Goal: Transaction & Acquisition: Purchase product/service

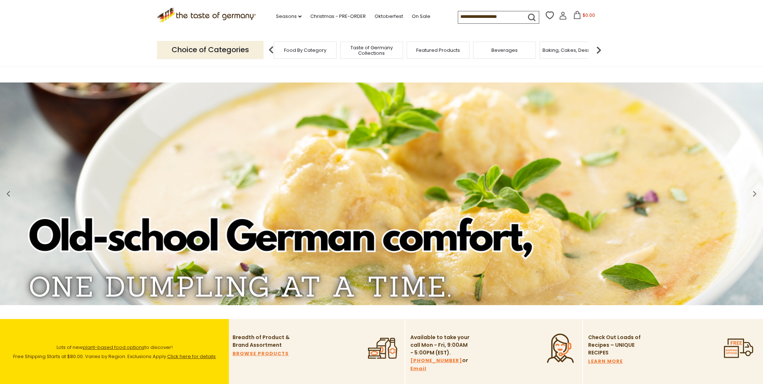
click at [309, 47] on span "Food By Category" at bounding box center [305, 49] width 42 height 5
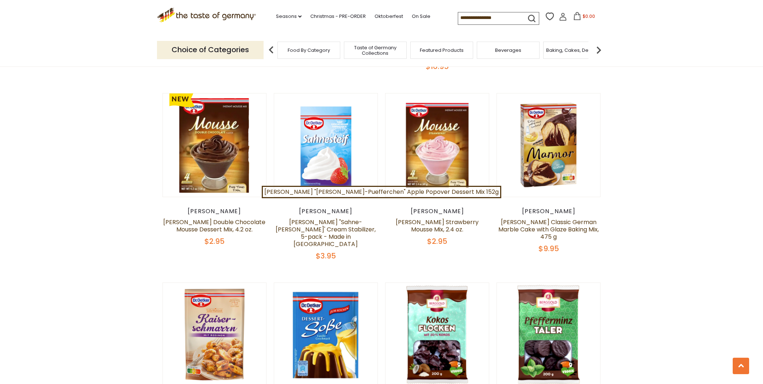
scroll to position [617, 0]
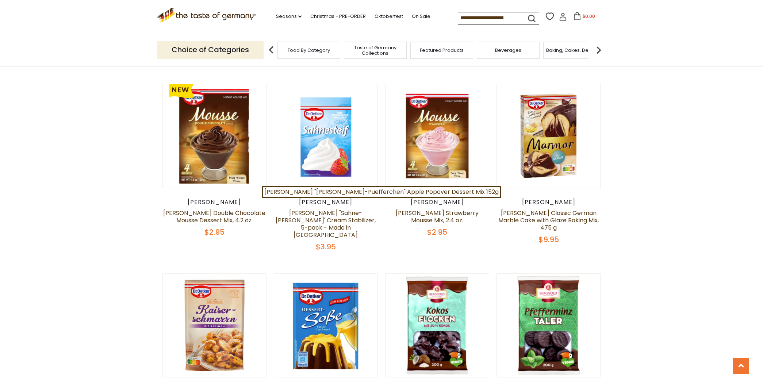
click at [561, 17] on icon at bounding box center [562, 18] width 7 height 4
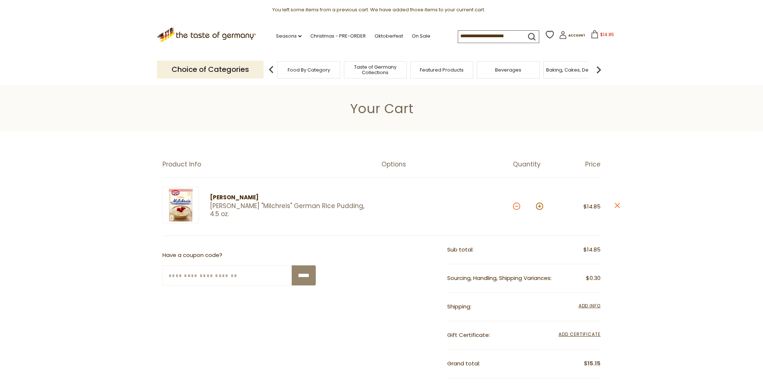
click at [515, 207] on button at bounding box center [516, 206] width 7 height 7
type input "*"
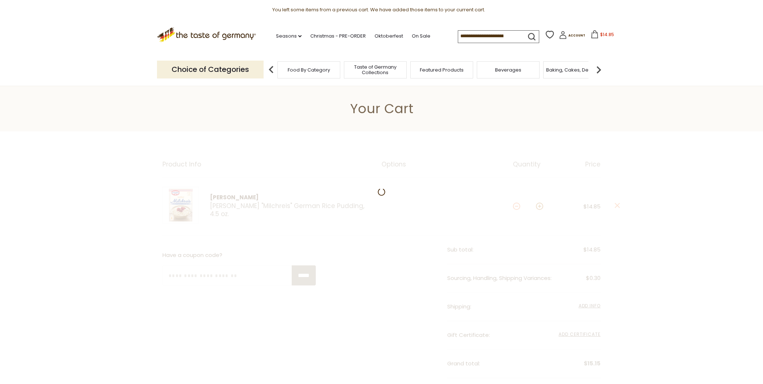
click at [515, 205] on div at bounding box center [381, 317] width 763 height 373
click at [515, 205] on div at bounding box center [384, 315] width 769 height 368
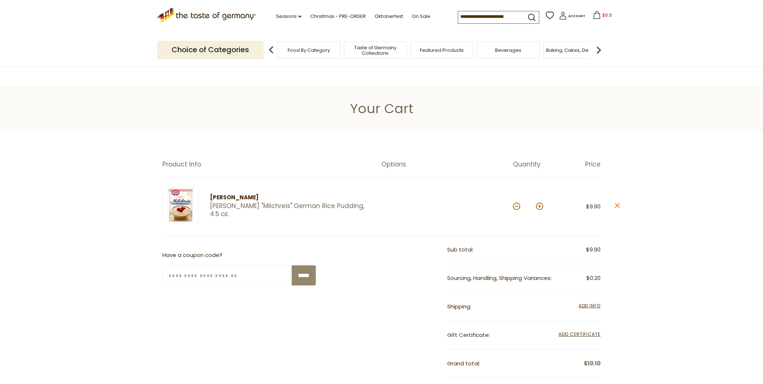
click at [515, 205] on button at bounding box center [516, 206] width 7 height 7
type input "*"
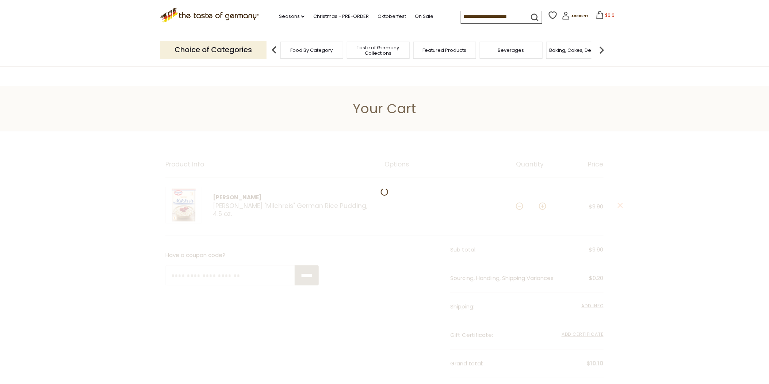
click at [517, 204] on div at bounding box center [384, 324] width 769 height 387
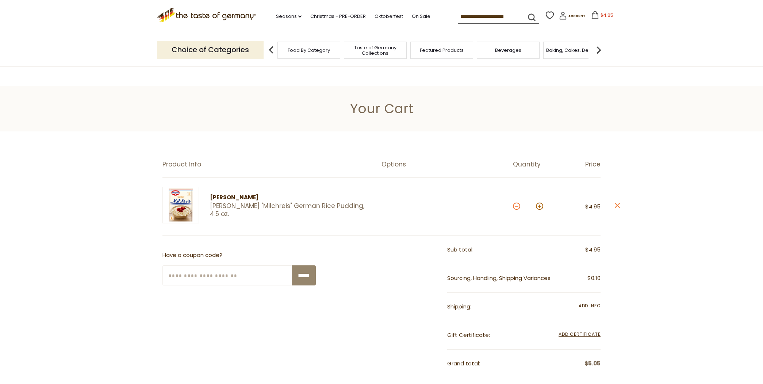
click at [517, 205] on button at bounding box center [516, 206] width 7 height 7
type input "*"
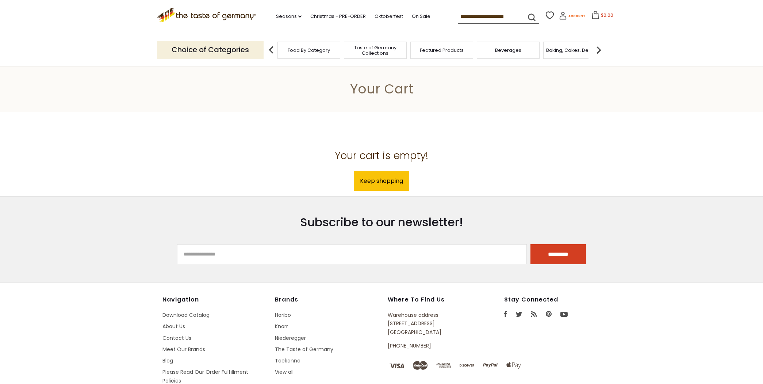
click at [570, 15] on span "Account" at bounding box center [576, 16] width 17 height 4
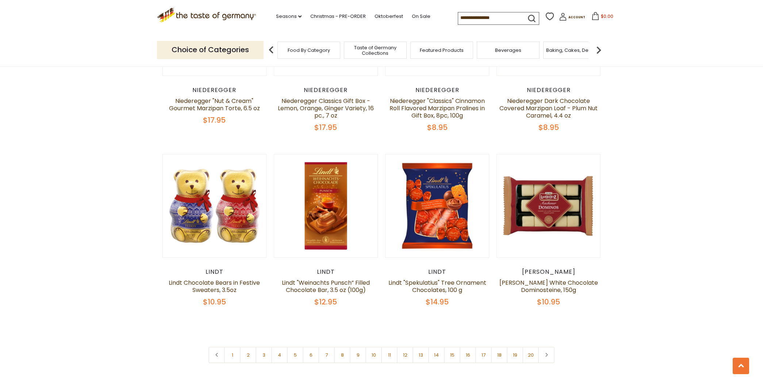
scroll to position [1662, 0]
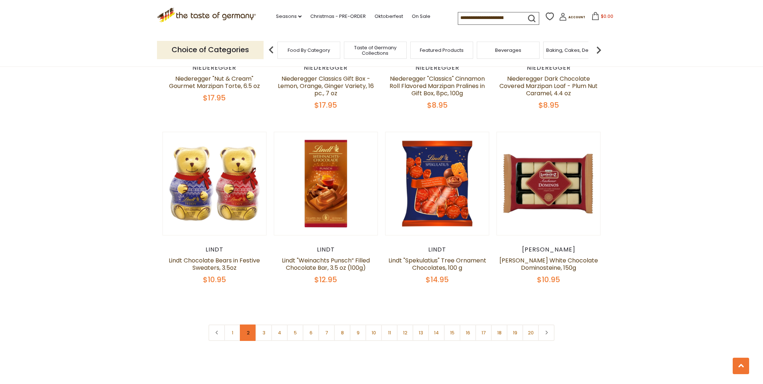
click at [246, 324] on link "2" at bounding box center [248, 332] width 16 height 16
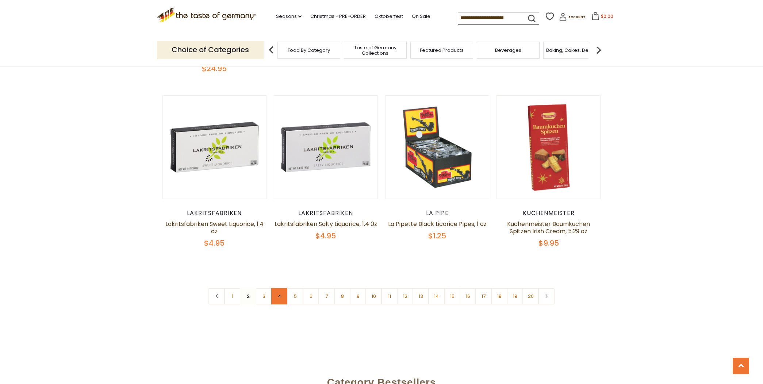
scroll to position [1723, 0]
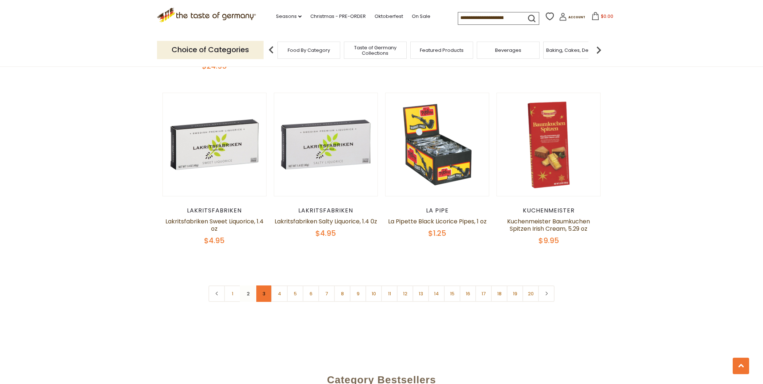
click at [263, 285] on link "3" at bounding box center [263, 293] width 16 height 16
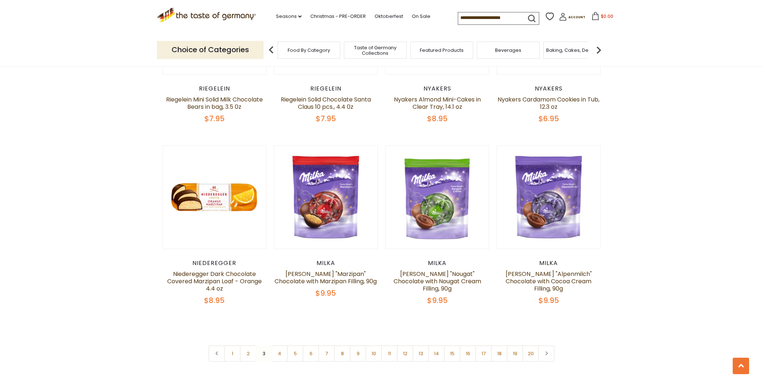
scroll to position [1642, 0]
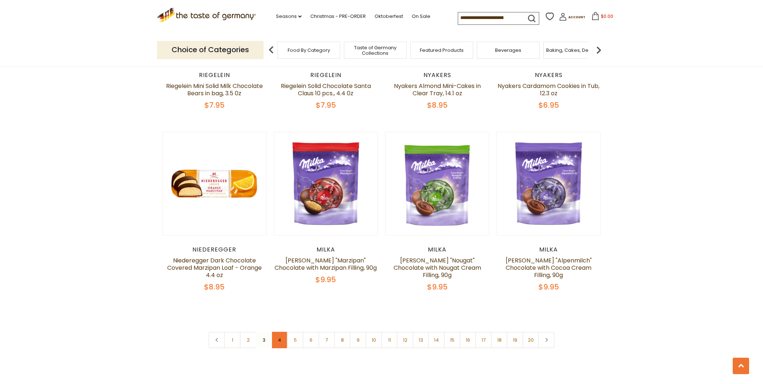
click at [280, 332] on link "4" at bounding box center [279, 340] width 16 height 16
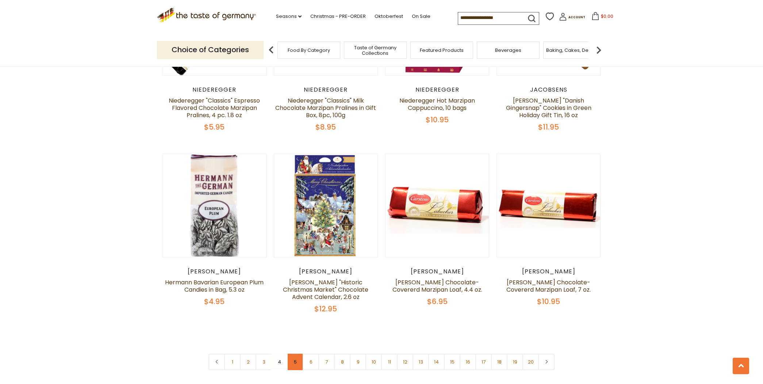
click at [296, 354] on link "5" at bounding box center [295, 362] width 16 height 16
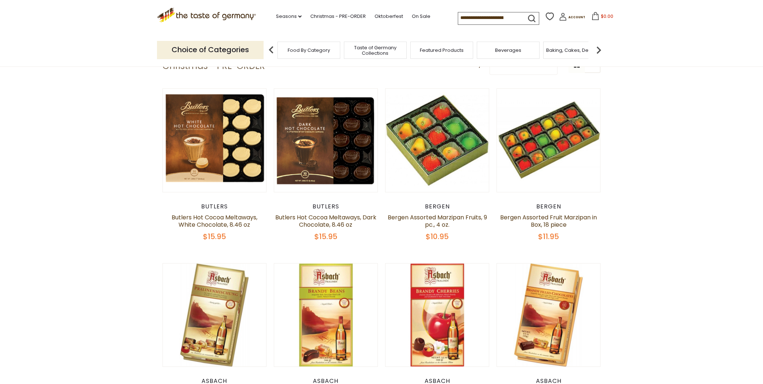
scroll to position [223, 0]
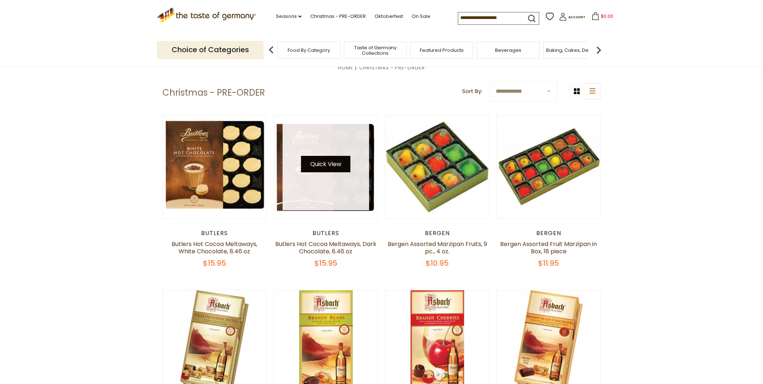
click at [327, 162] on button "Quick View" at bounding box center [325, 164] width 49 height 16
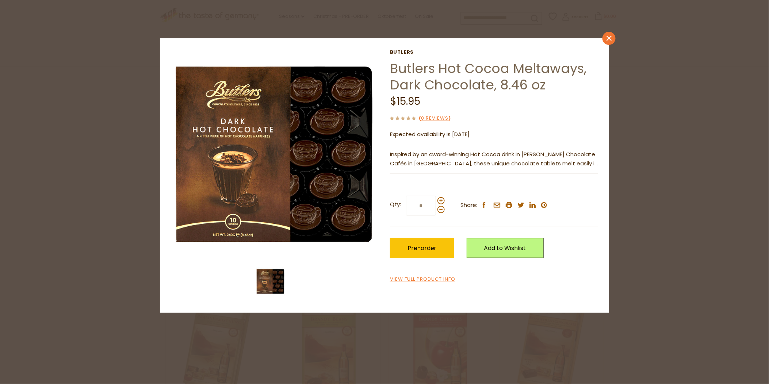
click at [608, 36] on icon "close" at bounding box center [608, 38] width 5 height 5
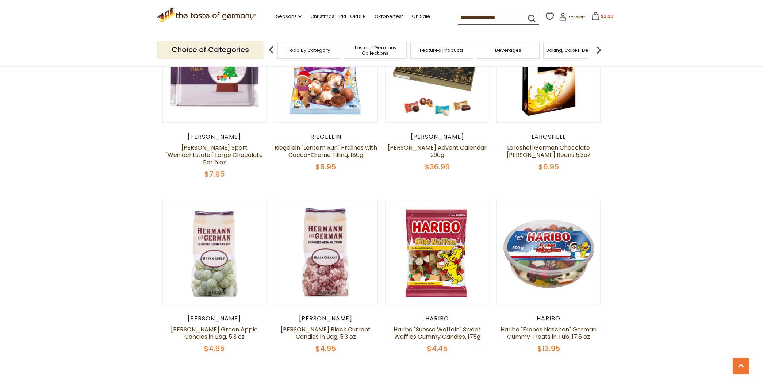
scroll to position [1601, 0]
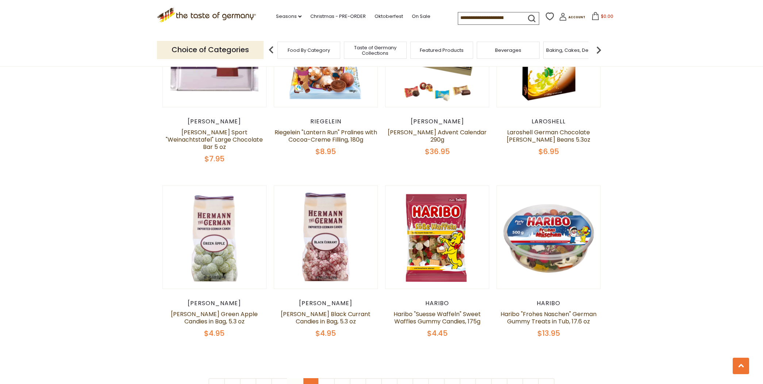
click at [310, 378] on link "6" at bounding box center [311, 386] width 16 height 16
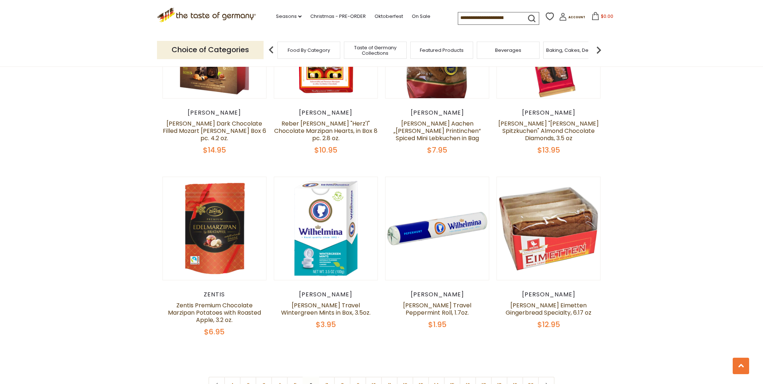
scroll to position [1642, 0]
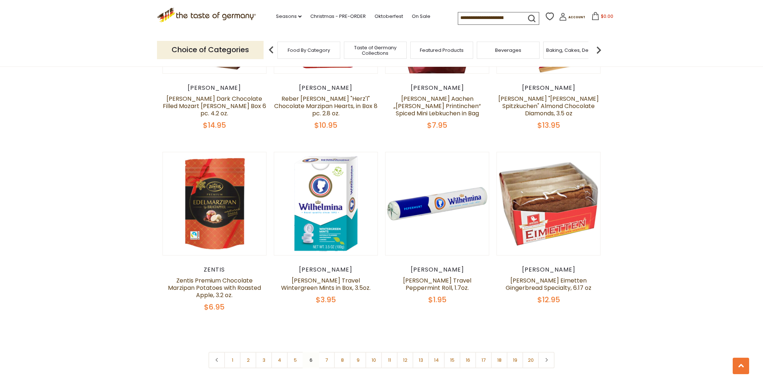
click at [309, 352] on nav "1 2 3 4 5 6 7 8 9 10 11 12 13 14 15 16 17 18 19 20" at bounding box center [381, 360] width 346 height 16
click at [326, 352] on link "7" at bounding box center [326, 360] width 16 height 16
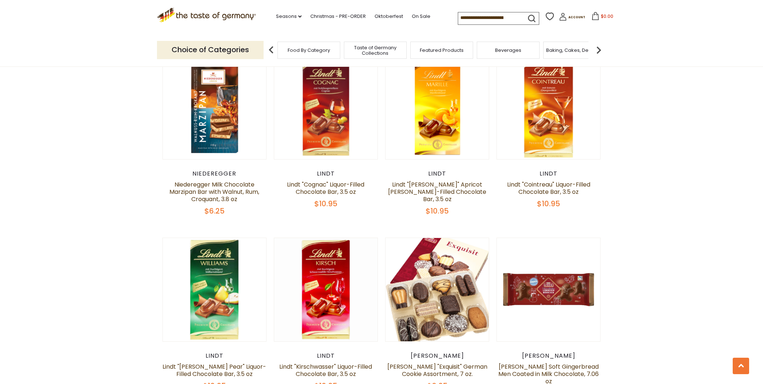
scroll to position [1236, 0]
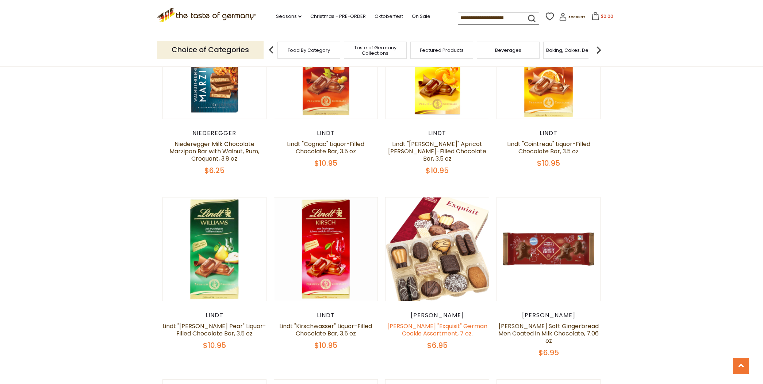
click at [431, 324] on link "Lambertz "Exquisit" German Cookie Assortment, 7 oz." at bounding box center [437, 330] width 100 height 16
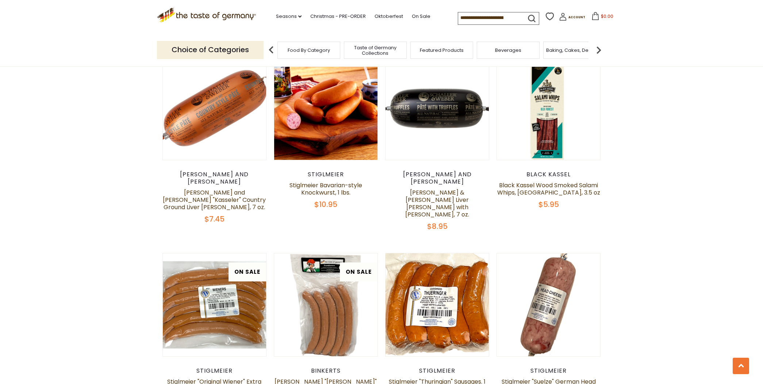
scroll to position [1054, 0]
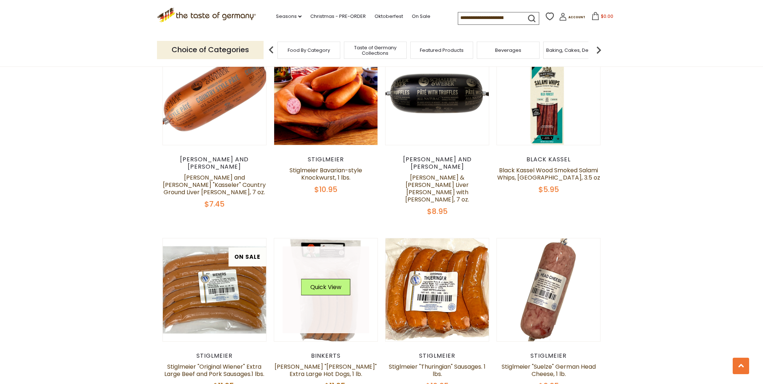
click at [322, 252] on link at bounding box center [325, 289] width 87 height 87
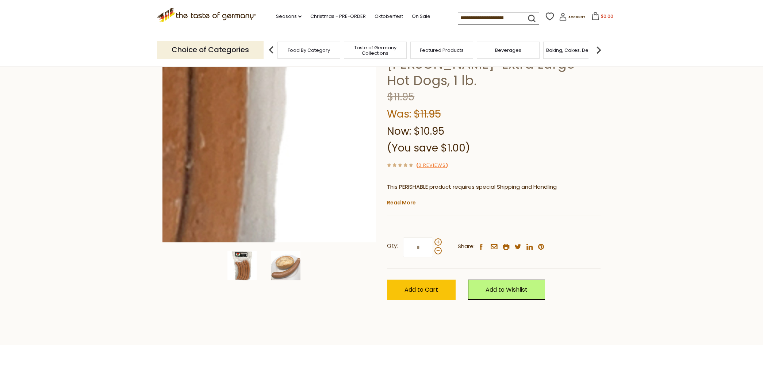
scroll to position [81, 0]
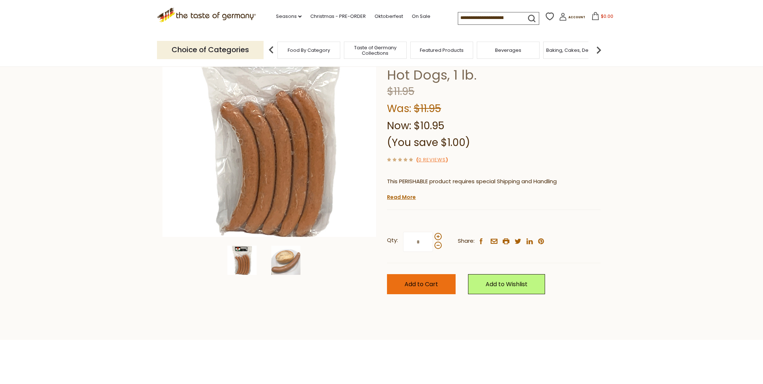
click at [422, 280] on span "Add to Cart" at bounding box center [421, 284] width 34 height 8
click at [396, 193] on link "Read More" at bounding box center [401, 196] width 29 height 7
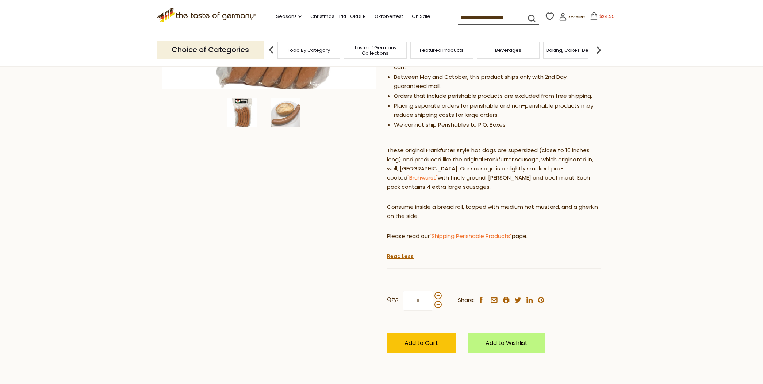
scroll to position [243, 0]
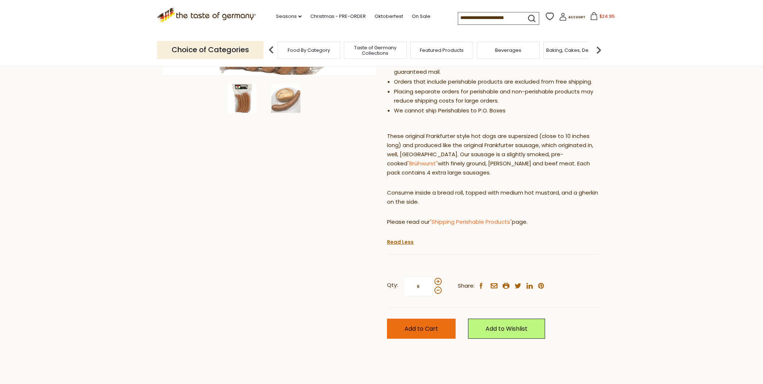
click at [426, 319] on button "Add to Cart" at bounding box center [421, 329] width 69 height 20
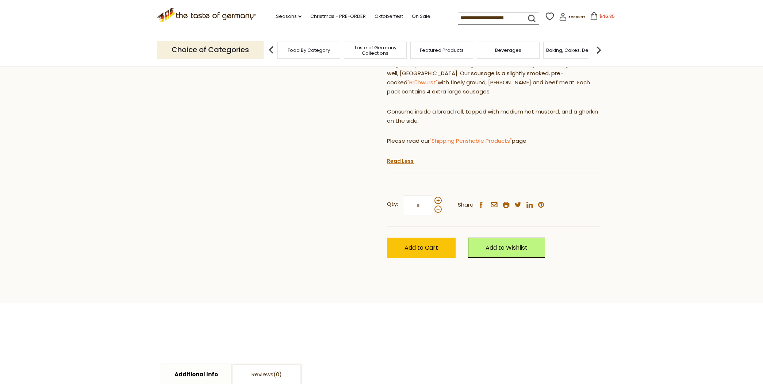
scroll to position [0, 0]
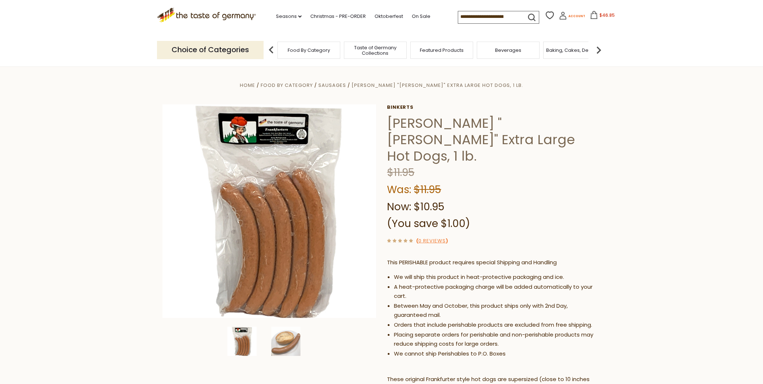
click at [559, 15] on icon at bounding box center [563, 16] width 8 height 8
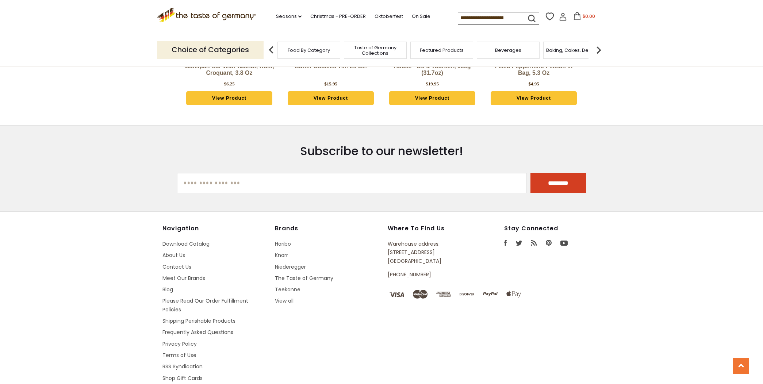
scroll to position [892, 0]
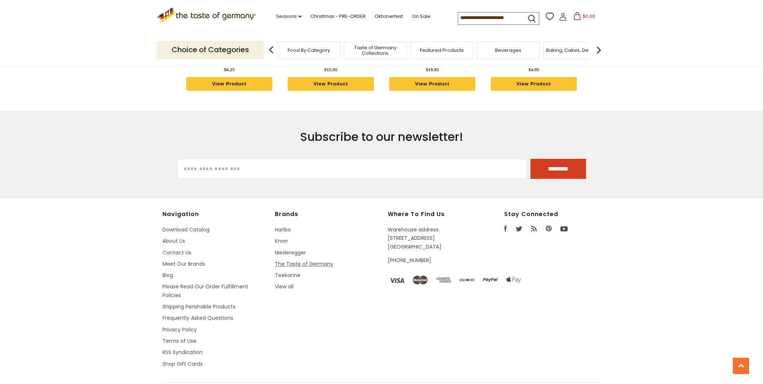
click at [293, 260] on link "The Taste of Germany" at bounding box center [304, 263] width 58 height 7
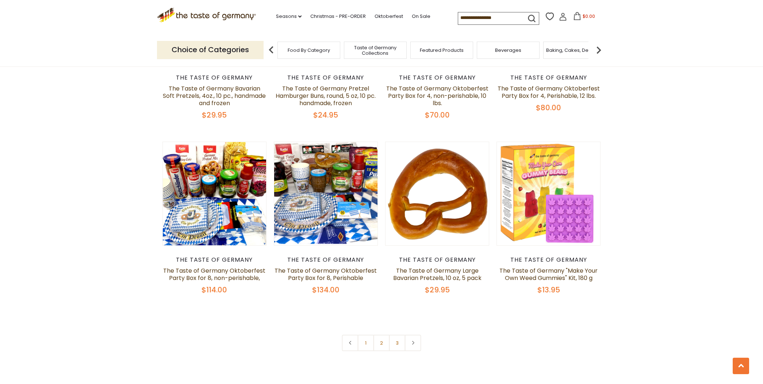
scroll to position [1460, 0]
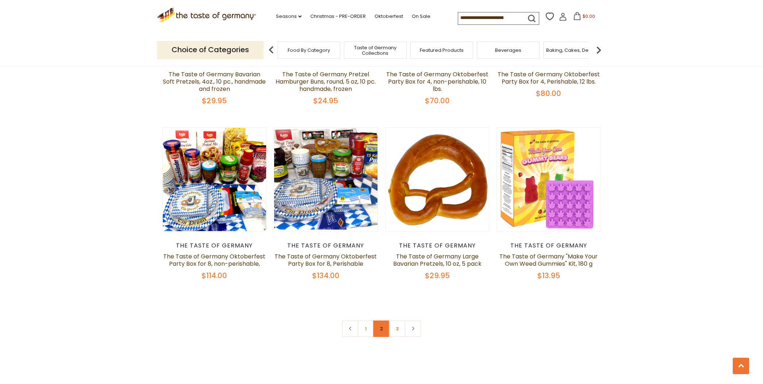
click at [380, 327] on link "2" at bounding box center [381, 328] width 16 height 16
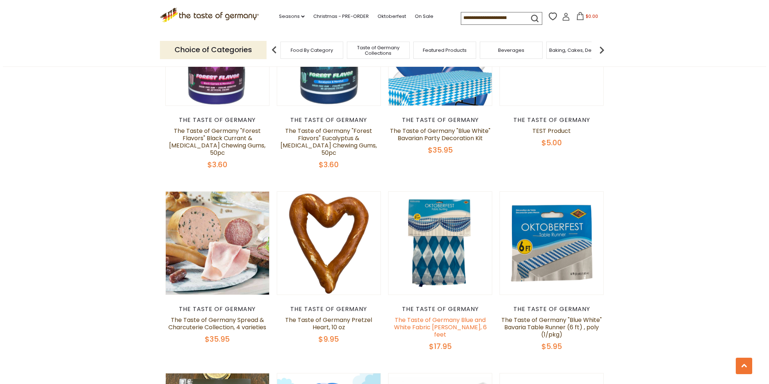
scroll to position [1069, 0]
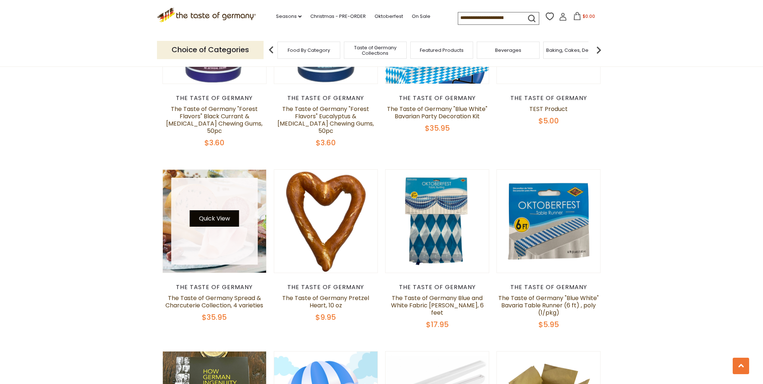
click at [211, 210] on button "Quick View" at bounding box center [214, 218] width 49 height 16
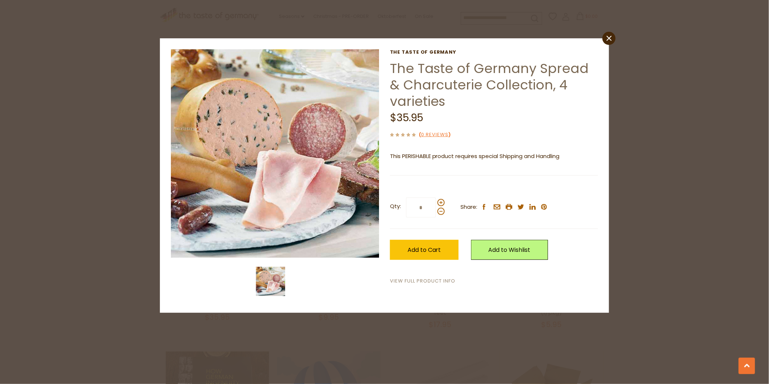
click at [409, 278] on link "View Full Product Info" at bounding box center [422, 281] width 65 height 8
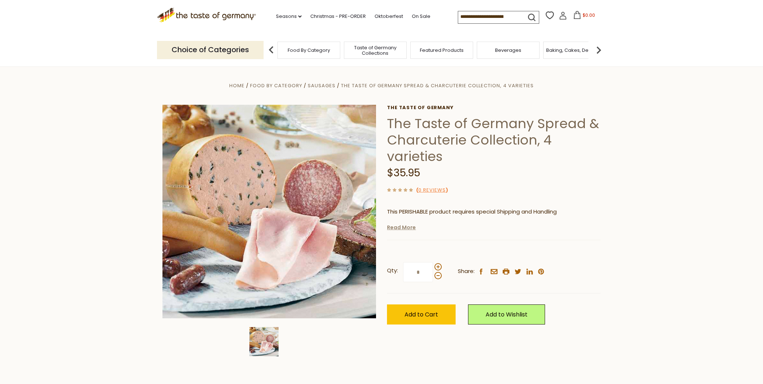
click at [397, 226] on link "Read More" at bounding box center [401, 227] width 29 height 7
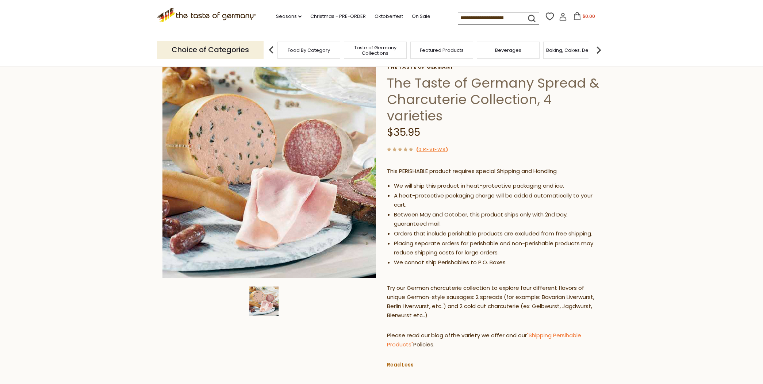
scroll to position [81, 0]
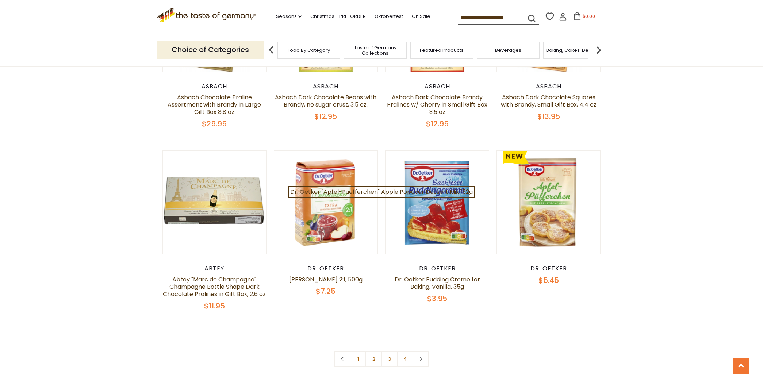
scroll to position [1460, 0]
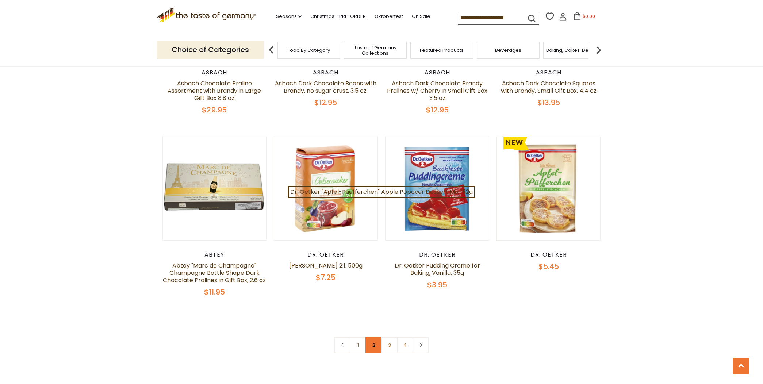
click at [371, 337] on link "2" at bounding box center [373, 345] width 16 height 16
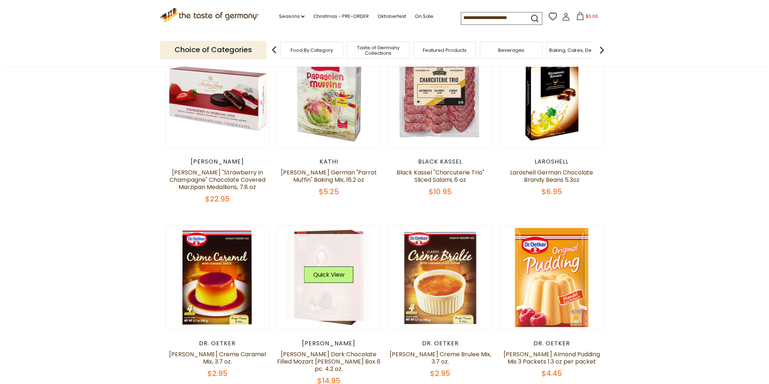
scroll to position [235, 0]
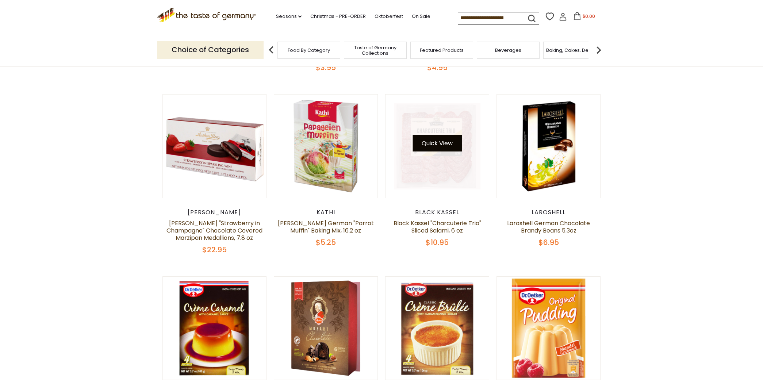
click at [433, 139] on button "Quick View" at bounding box center [436, 143] width 49 height 16
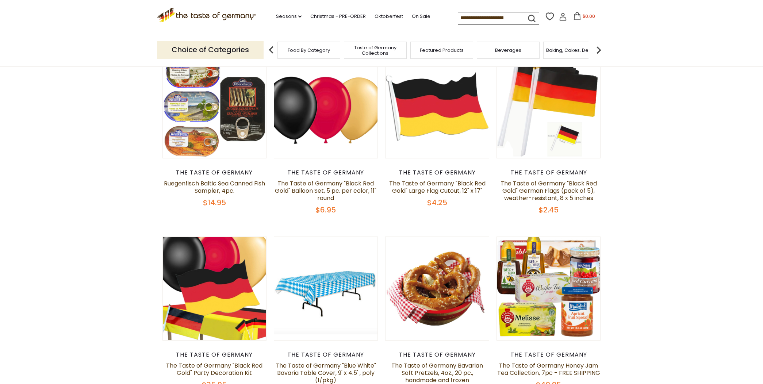
scroll to position [81, 0]
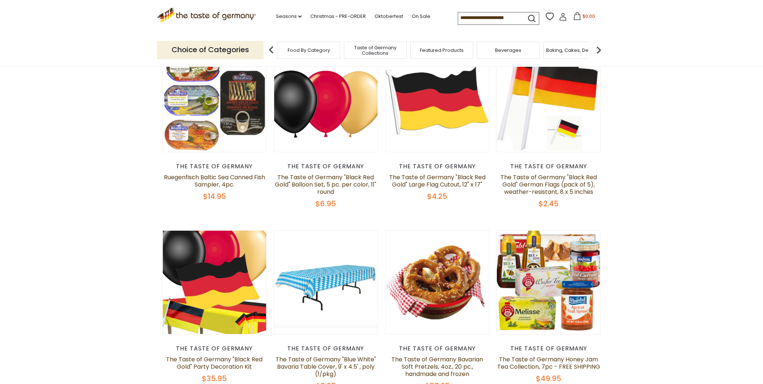
click at [306, 50] on span "Food By Category" at bounding box center [309, 49] width 42 height 5
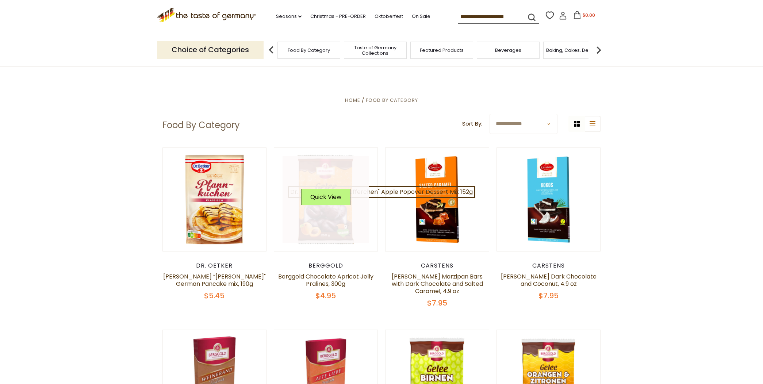
scroll to position [41, 0]
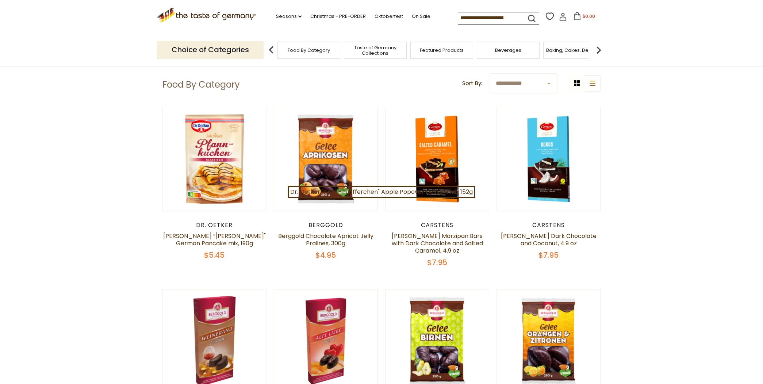
click at [597, 50] on img at bounding box center [598, 50] width 15 height 15
click at [597, 49] on img at bounding box center [598, 50] width 15 height 15
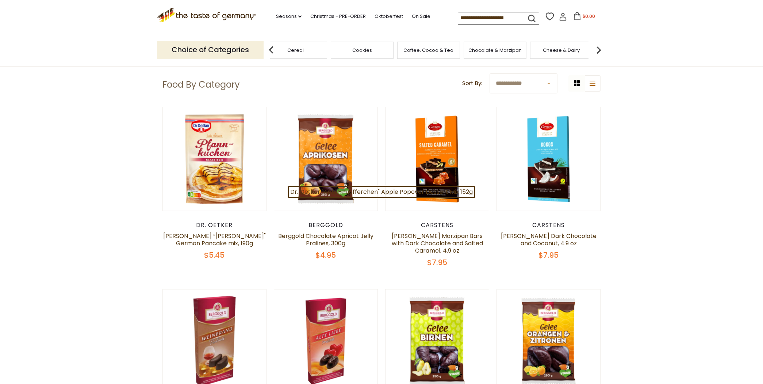
click at [557, 49] on span "Cheese & Dairy" at bounding box center [561, 49] width 37 height 5
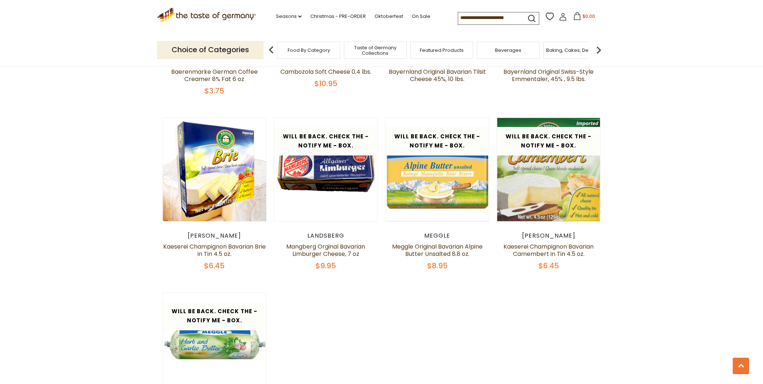
scroll to position [770, 0]
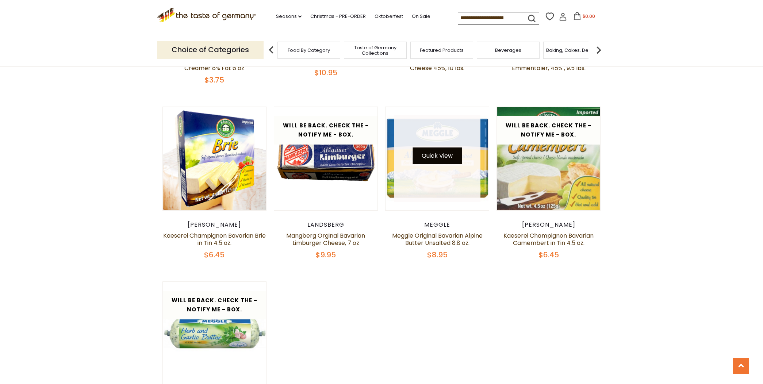
click at [428, 161] on button "Quick View" at bounding box center [436, 155] width 49 height 16
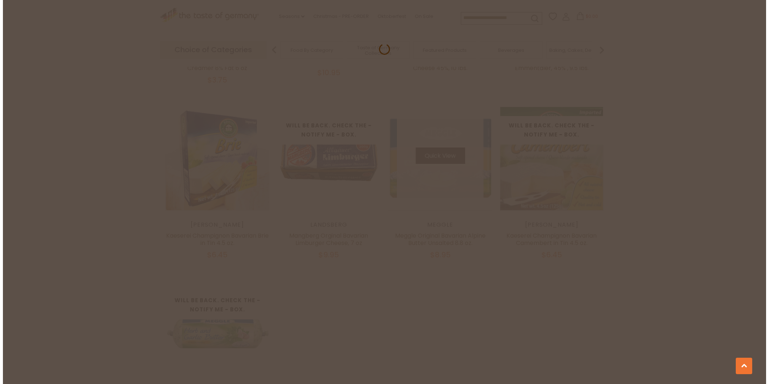
scroll to position [772, 0]
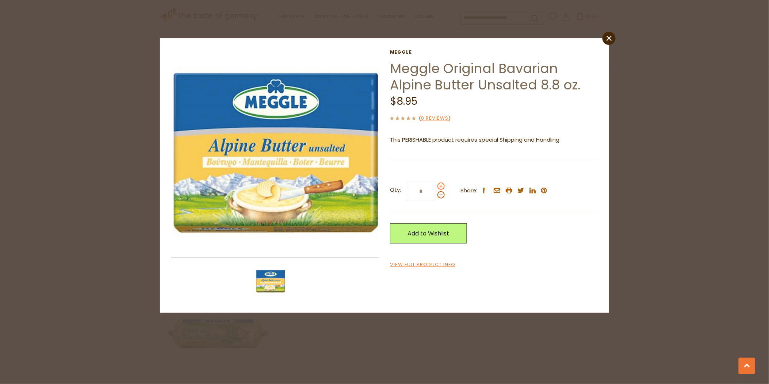
click at [440, 184] on span at bounding box center [440, 185] width 7 height 7
click at [436, 184] on input "*" at bounding box center [421, 191] width 30 height 20
type input "*"
click at [441, 231] on link "Add to Wishlist" at bounding box center [428, 233] width 77 height 20
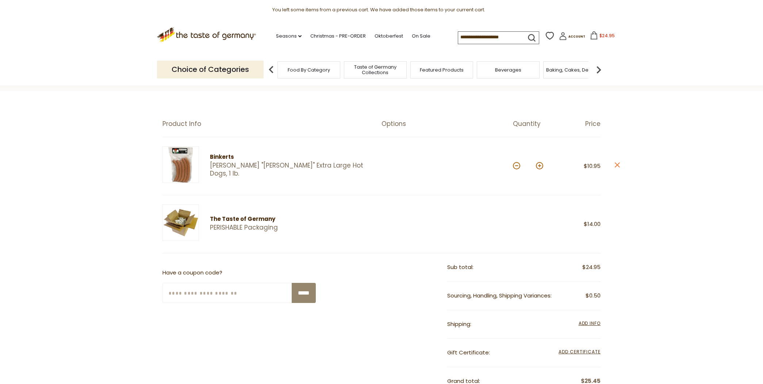
scroll to position [122, 0]
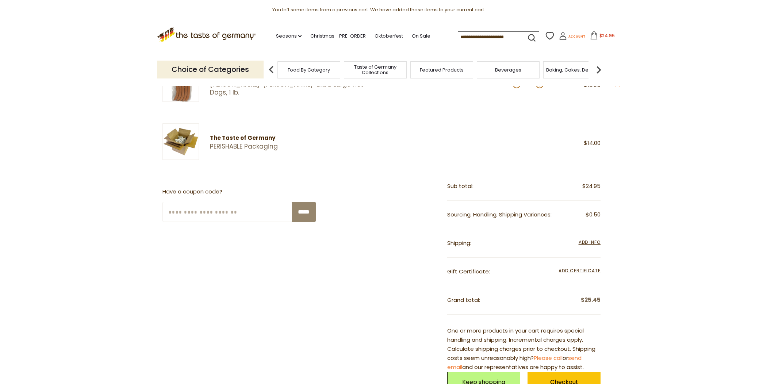
click at [559, 37] on icon at bounding box center [563, 36] width 8 height 8
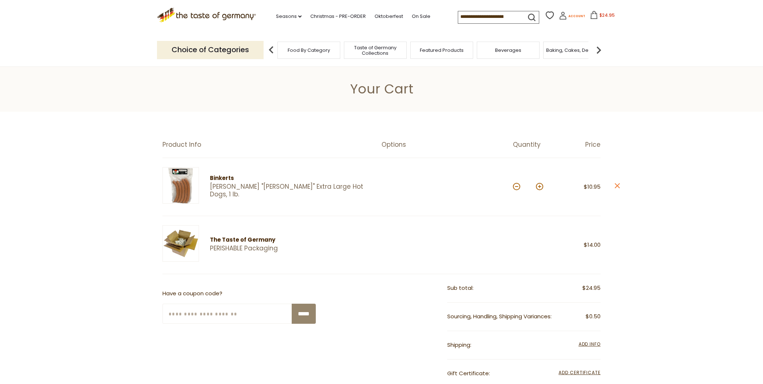
click at [559, 16] on icon at bounding box center [562, 17] width 7 height 4
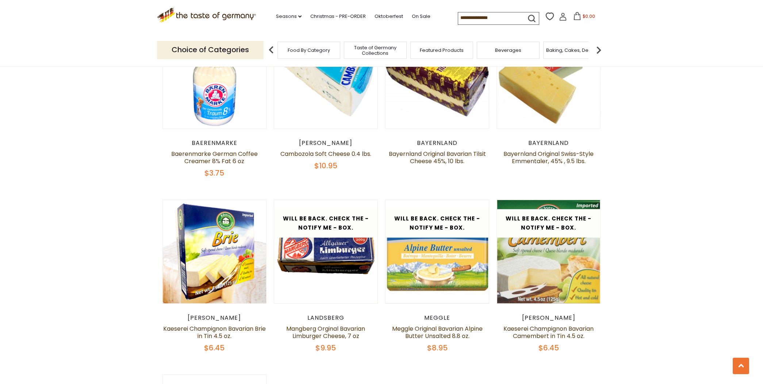
scroll to position [689, 0]
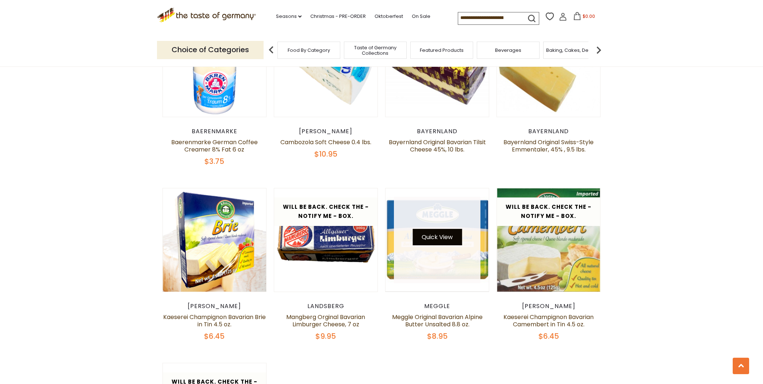
click at [438, 232] on button "Quick View" at bounding box center [436, 237] width 49 height 16
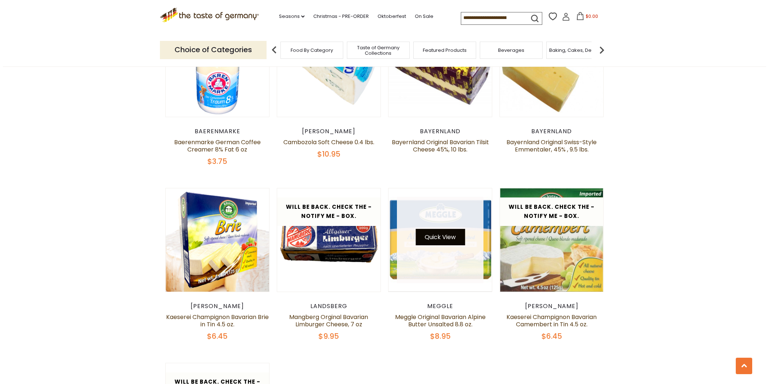
scroll to position [691, 0]
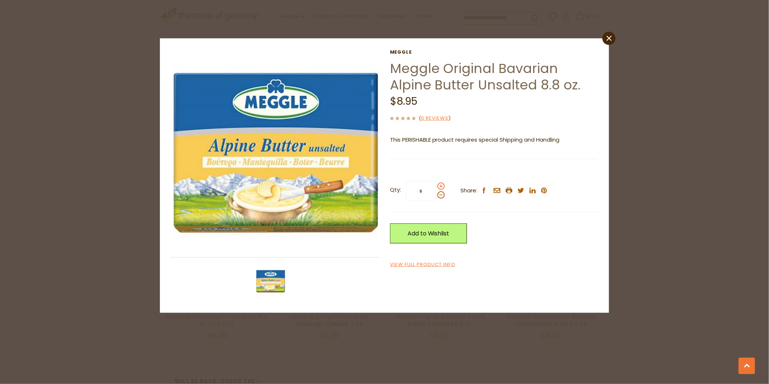
click at [440, 185] on span at bounding box center [440, 185] width 7 height 7
click at [436, 185] on input "*" at bounding box center [421, 191] width 30 height 20
type input "*"
click at [438, 261] on div "Meggle Meggle Original Bavarian Alpine Butter Unsalted 8.8 oz. $8.95 ( 0 Review…" at bounding box center [494, 159] width 208 height 220
click at [431, 260] on div "Meggle Meggle Original Bavarian Alpine Butter Unsalted 8.8 oz. $8.95 ( 0 Review…" at bounding box center [494, 159] width 208 height 220
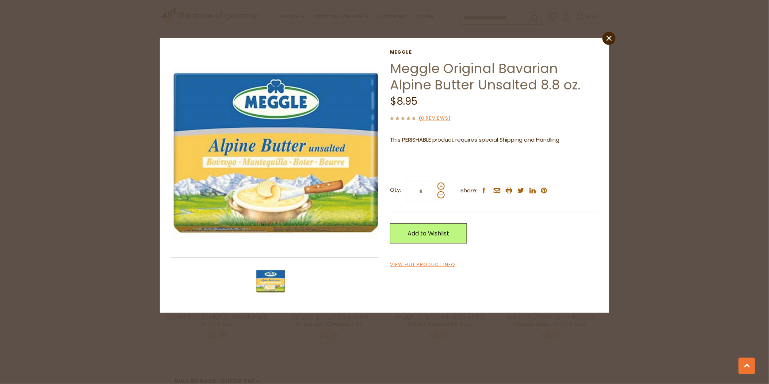
click at [425, 261] on div "Meggle Meggle Original Bavarian Alpine Butter Unsalted 8.8 oz. $8.95 ( 0 Review…" at bounding box center [494, 159] width 208 height 220
click at [497, 190] on icon "email" at bounding box center [496, 190] width 7 height 5
click at [496, 188] on icon at bounding box center [496, 190] width 7 height 5
click at [439, 231] on link "Add to Wishlist" at bounding box center [428, 233] width 77 height 20
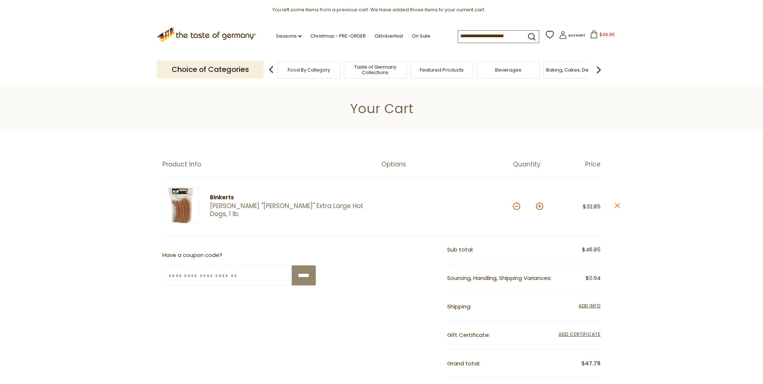
click at [590, 35] on icon at bounding box center [594, 34] width 8 height 8
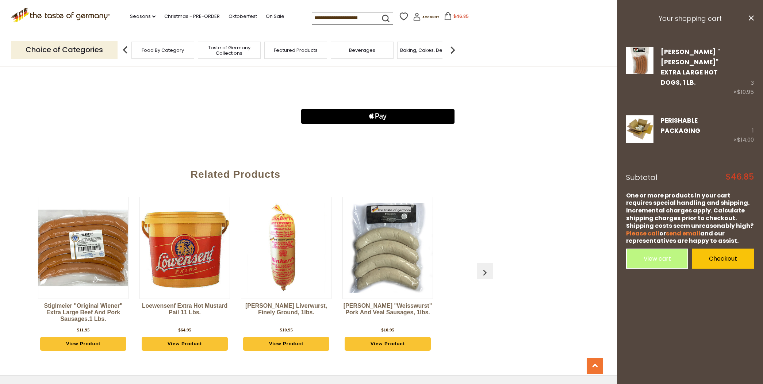
scroll to position [486, 0]
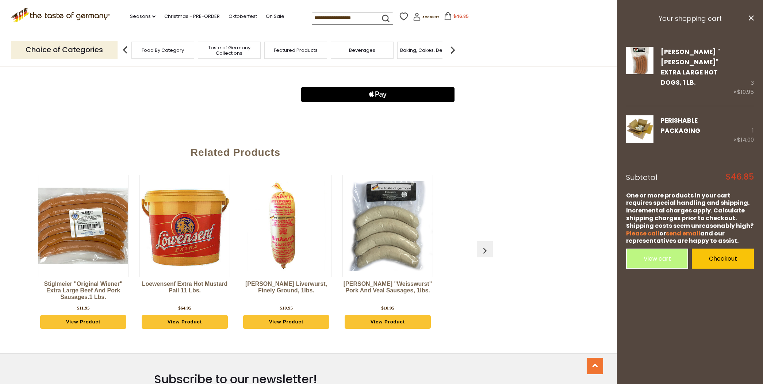
click at [444, 15] on icon at bounding box center [447, 16] width 7 height 8
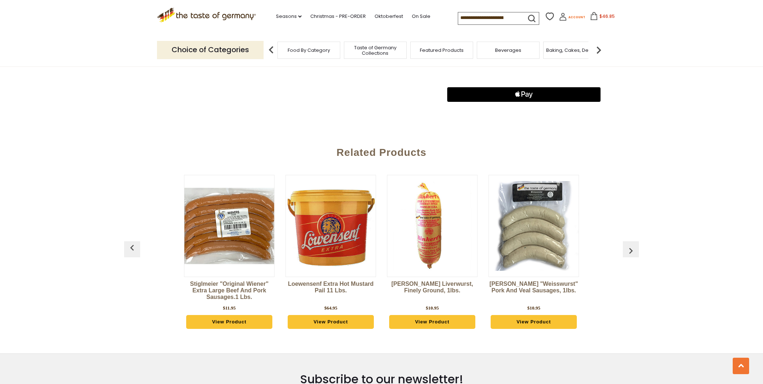
click at [561, 16] on icon at bounding box center [562, 14] width 3 height 3
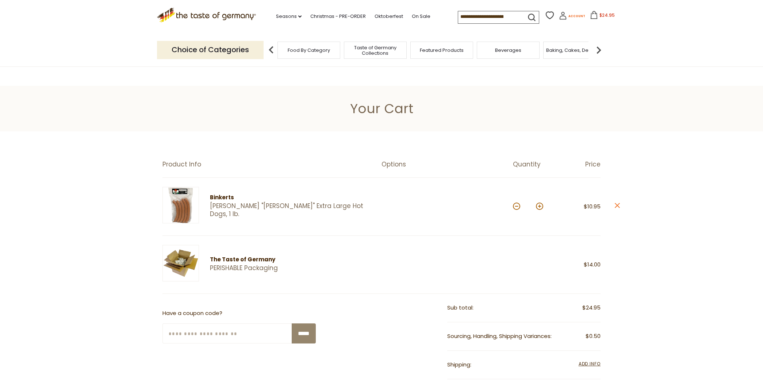
click at [559, 16] on icon at bounding box center [562, 17] width 7 height 4
click at [517, 206] on button at bounding box center [516, 206] width 7 height 7
type input "*"
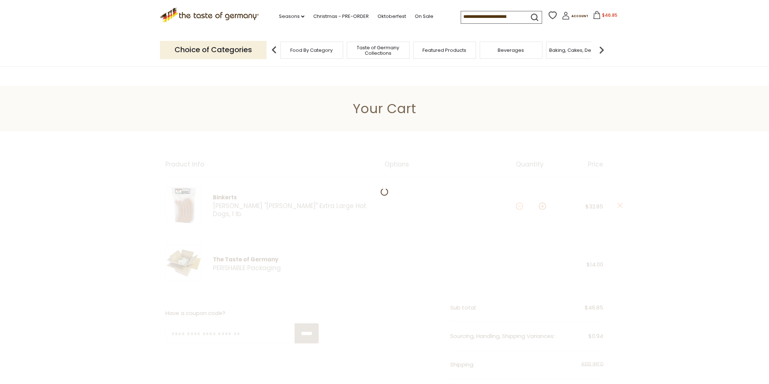
click at [517, 206] on div at bounding box center [384, 366] width 769 height 471
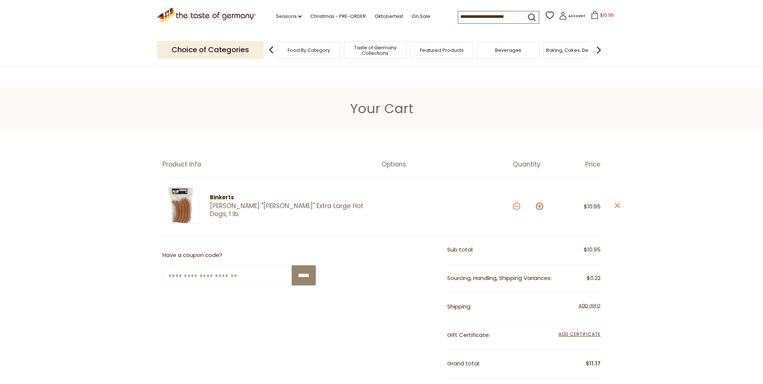
click at [516, 205] on button at bounding box center [516, 206] width 7 height 7
type input "*"
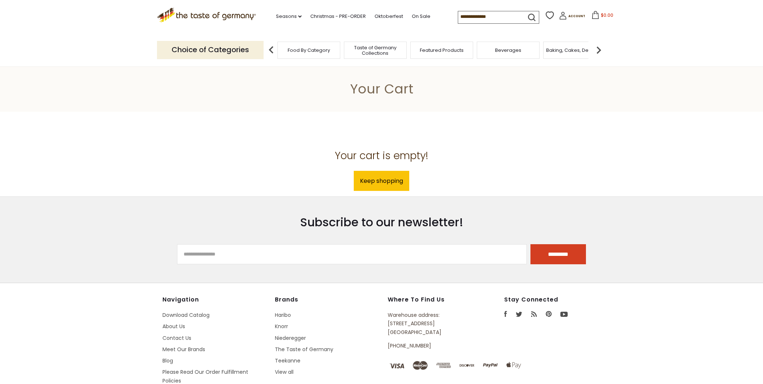
click at [599, 48] on img at bounding box center [598, 50] width 15 height 15
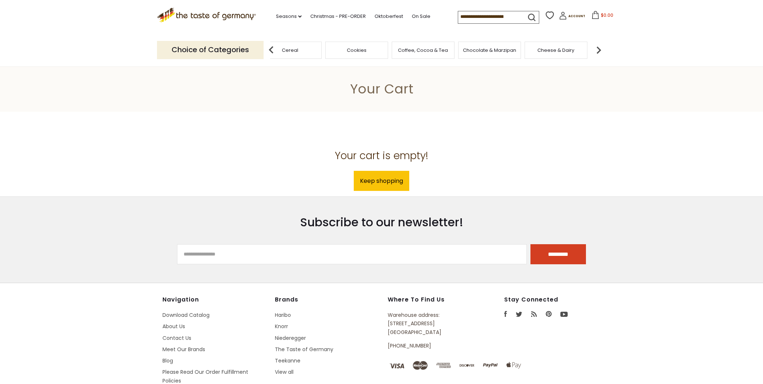
click at [556, 49] on span "Cheese & Dairy" at bounding box center [555, 49] width 37 height 5
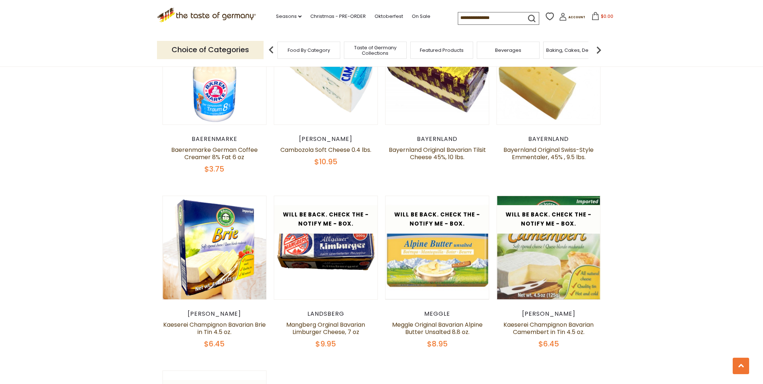
scroll to position [689, 0]
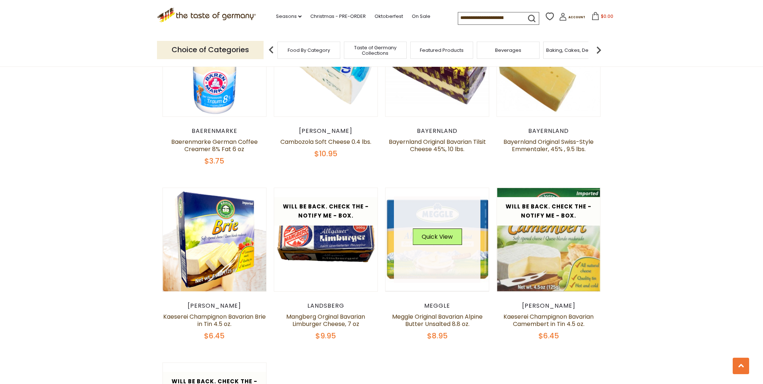
click at [430, 246] on div "Quick View" at bounding box center [436, 239] width 49 height 22
click at [429, 234] on button "Quick View" at bounding box center [436, 236] width 49 height 16
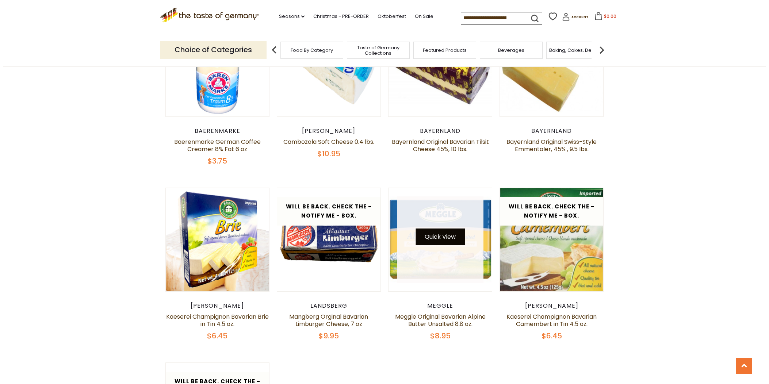
scroll to position [691, 0]
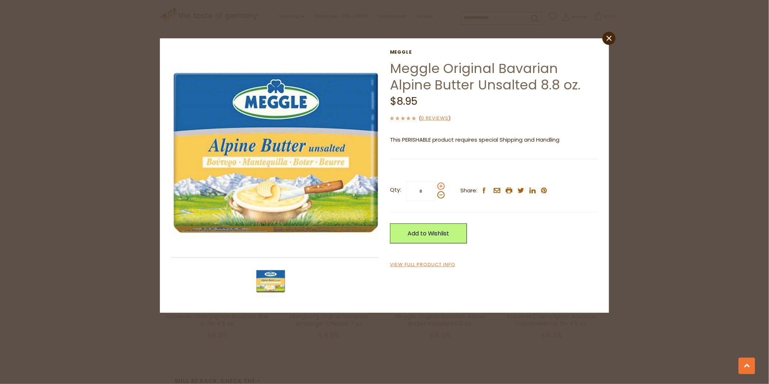
click at [438, 185] on span at bounding box center [440, 185] width 7 height 7
click at [436, 185] on input "*" at bounding box center [421, 191] width 30 height 20
type input "*"
click at [424, 229] on link "Add to Wishlist" at bounding box center [428, 233] width 77 height 20
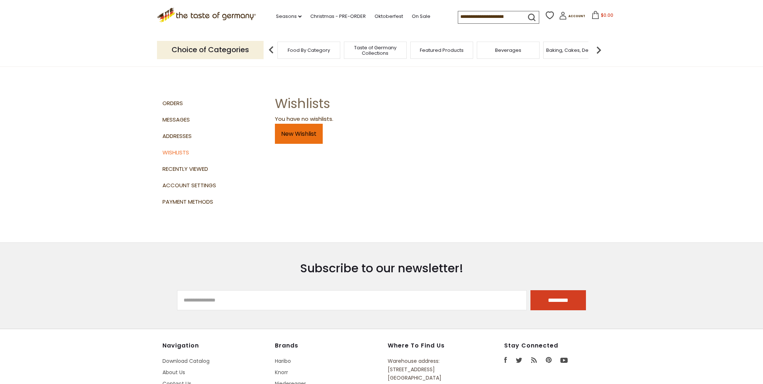
click at [301, 130] on link "New Wishlist" at bounding box center [299, 134] width 48 height 20
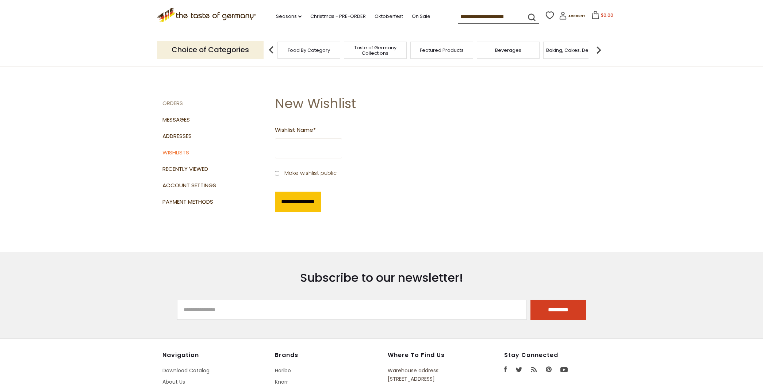
click at [173, 99] on link "Orders" at bounding box center [215, 103] width 107 height 16
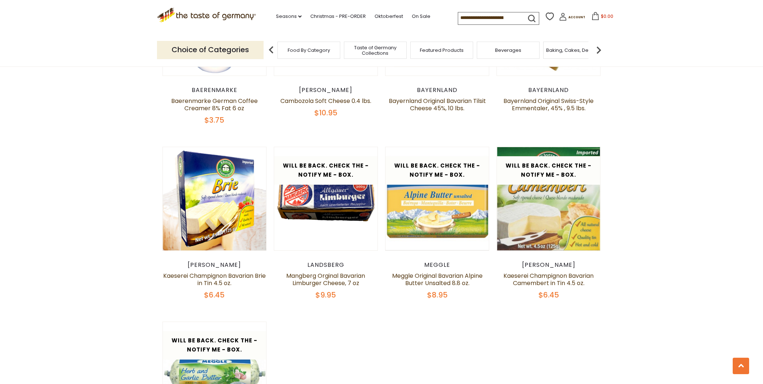
scroll to position [811, 0]
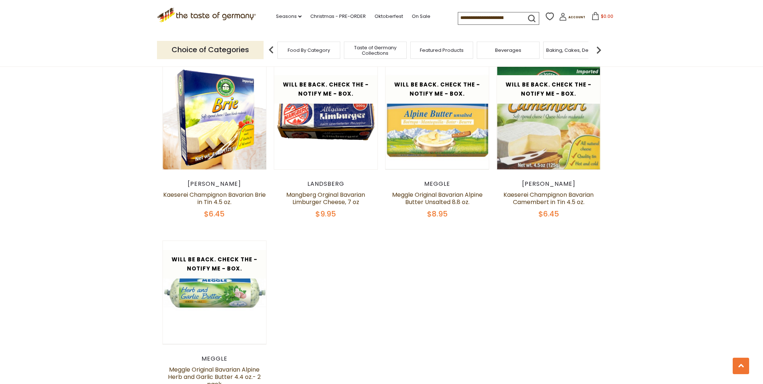
click at [442, 181] on div "Meggle" at bounding box center [437, 183] width 104 height 7
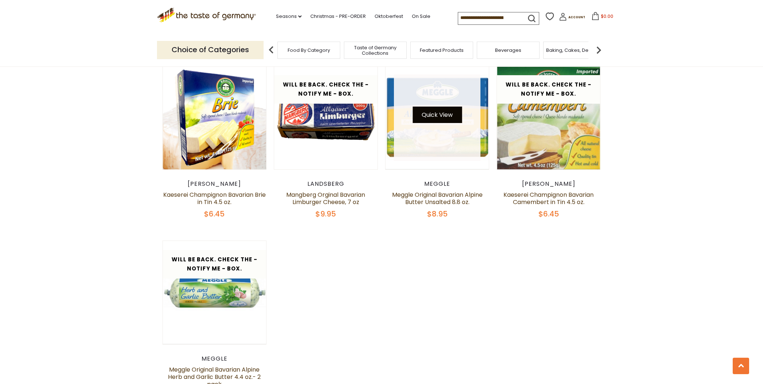
click at [442, 116] on button "Quick View" at bounding box center [436, 115] width 49 height 16
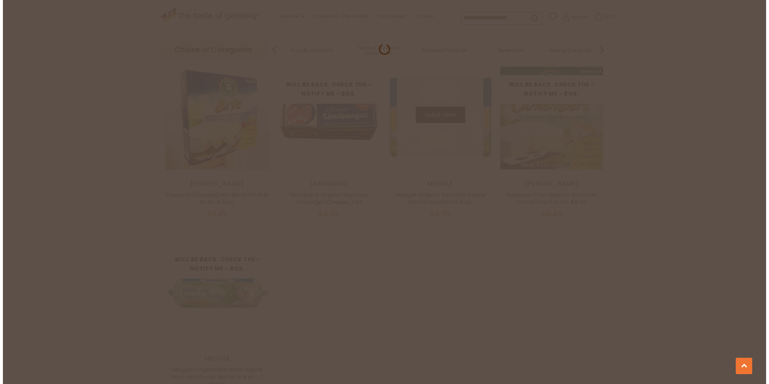
scroll to position [812, 0]
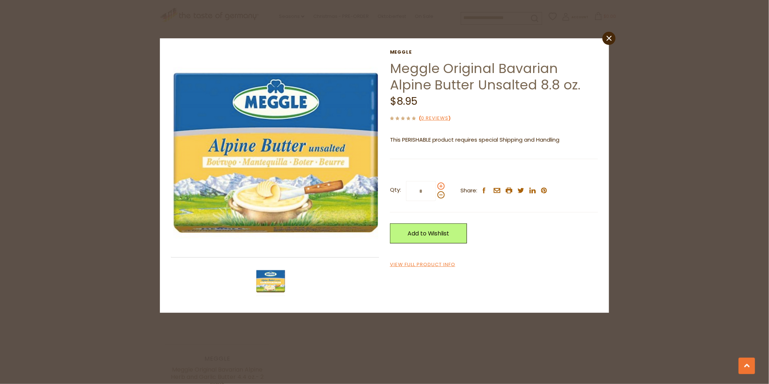
click at [442, 185] on span at bounding box center [440, 185] width 7 height 7
click at [436, 185] on input "*" at bounding box center [421, 191] width 30 height 20
type input "*"
click at [438, 263] on link "View Full Product Info" at bounding box center [422, 265] width 65 height 8
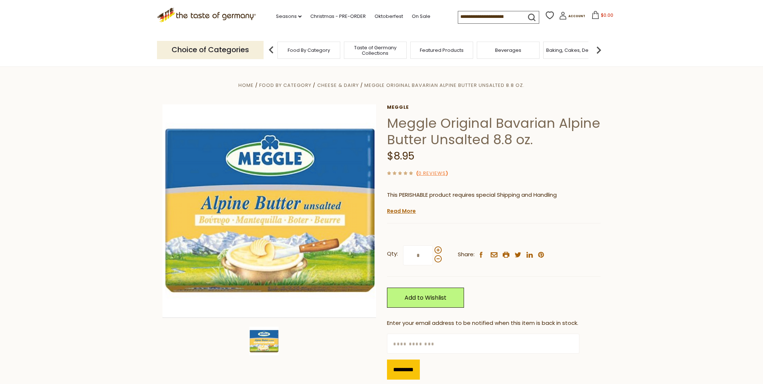
click at [396, 338] on input "text" at bounding box center [483, 344] width 192 height 20
click at [407, 368] on input "*********" at bounding box center [403, 369] width 33 height 20
click at [436, 250] on span at bounding box center [437, 249] width 7 height 7
click at [433, 250] on input "*" at bounding box center [418, 255] width 30 height 20
type input "*"
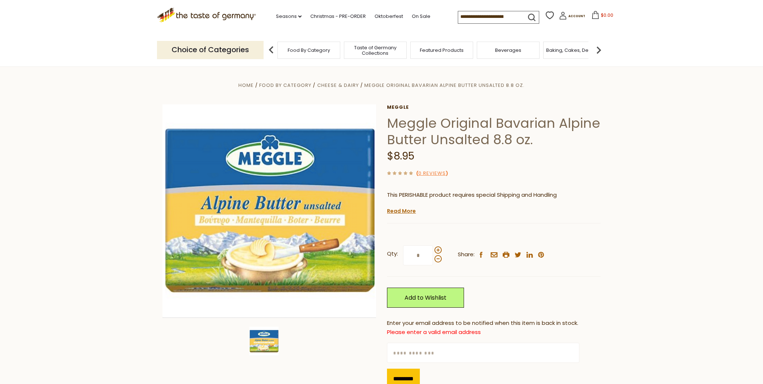
click at [396, 352] on input "text" at bounding box center [483, 353] width 192 height 20
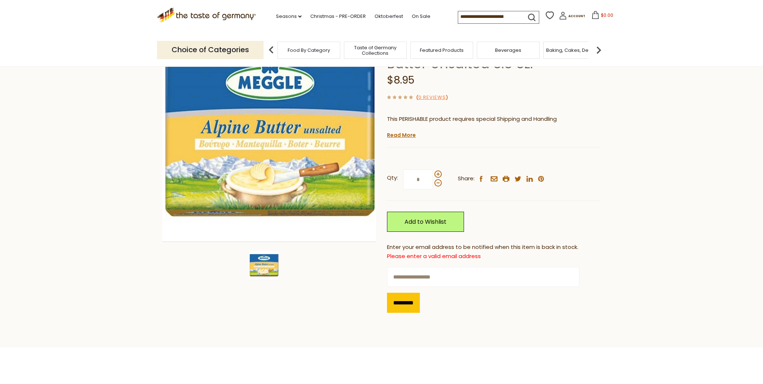
scroll to position [81, 0]
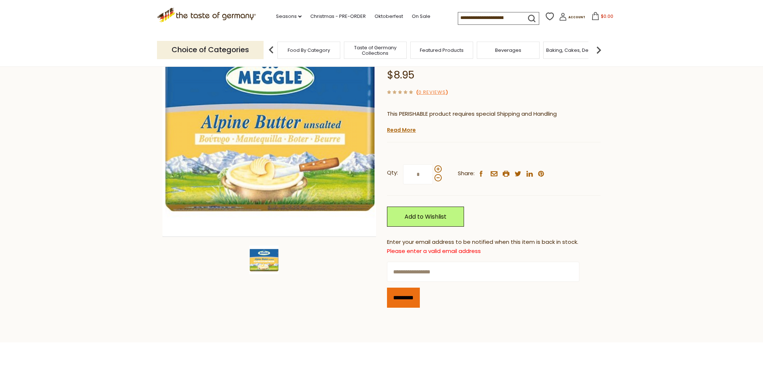
type input "**********"
click at [408, 295] on input "*********" at bounding box center [403, 298] width 33 height 20
click at [597, 49] on img at bounding box center [598, 50] width 15 height 15
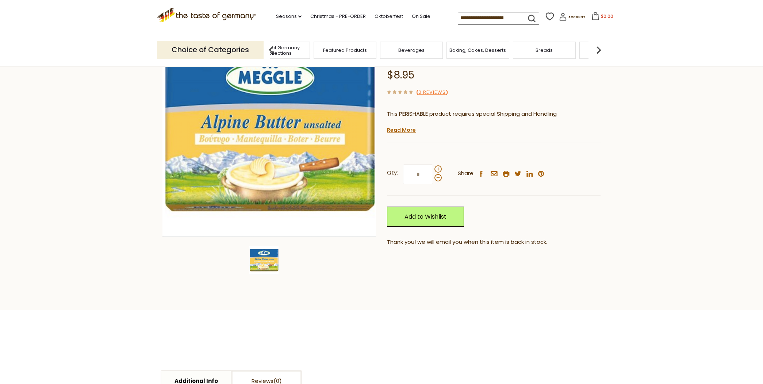
click at [597, 49] on img at bounding box center [598, 50] width 15 height 15
click at [597, 48] on img at bounding box center [598, 50] width 15 height 15
click at [544, 53] on div "Cheese & Dairy" at bounding box center [555, 50] width 63 height 17
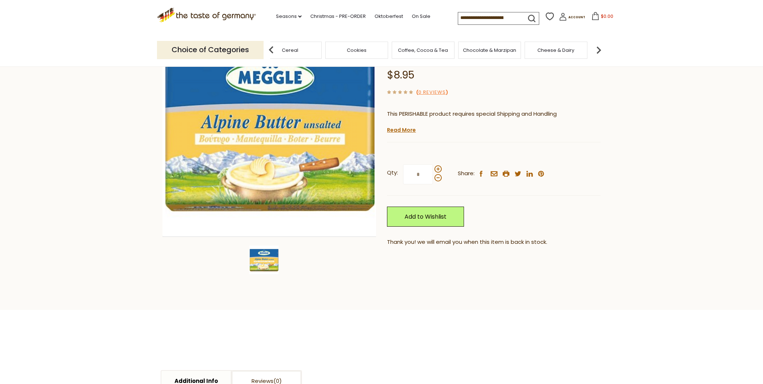
click at [549, 53] on div "Cheese & Dairy" at bounding box center [555, 50] width 63 height 17
click at [562, 48] on span "Cheese & Dairy" at bounding box center [561, 49] width 37 height 5
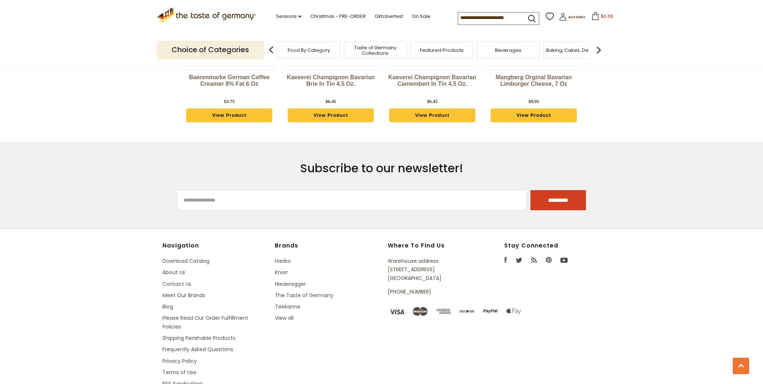
scroll to position [1338, 0]
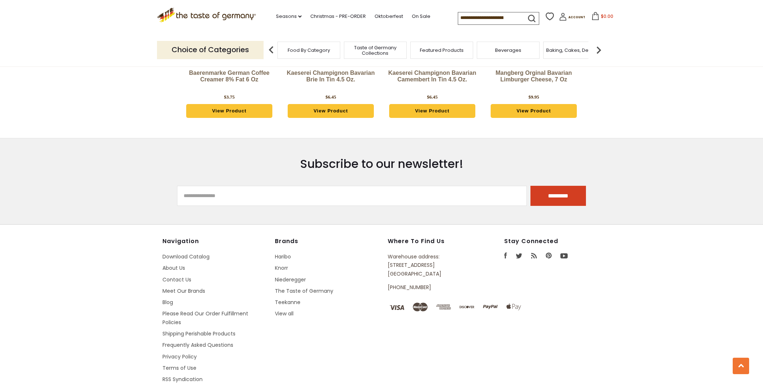
click at [598, 49] on img at bounding box center [598, 50] width 15 height 15
click at [597, 50] on img at bounding box center [598, 50] width 15 height 15
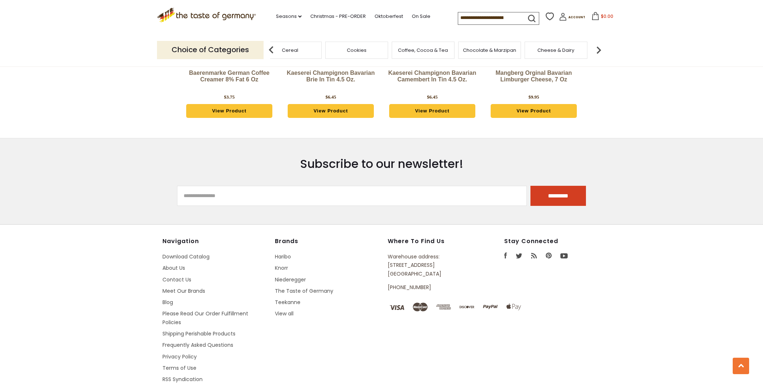
click at [597, 50] on img at bounding box center [598, 50] width 15 height 15
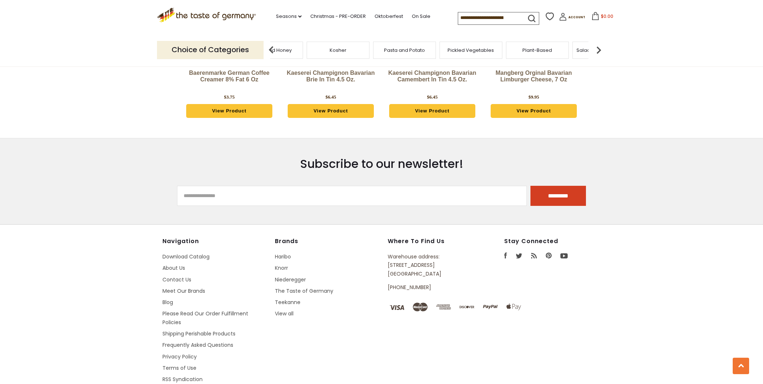
click at [597, 50] on img at bounding box center [598, 50] width 15 height 15
click at [443, 53] on div "Plant-Based" at bounding box center [440, 50] width 63 height 17
click at [443, 53] on div "Plant-Based" at bounding box center [446, 50] width 63 height 17
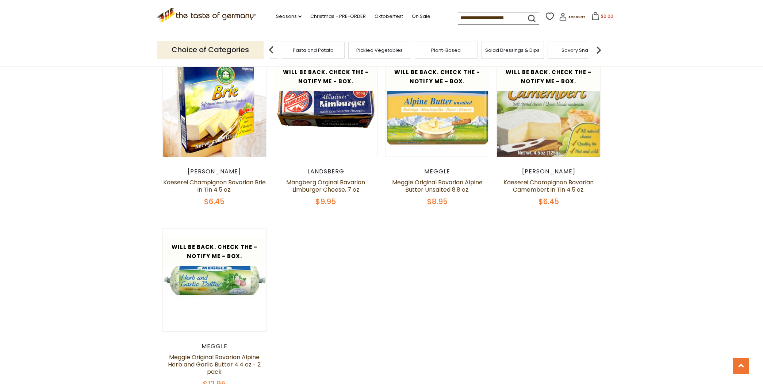
scroll to position [770, 0]
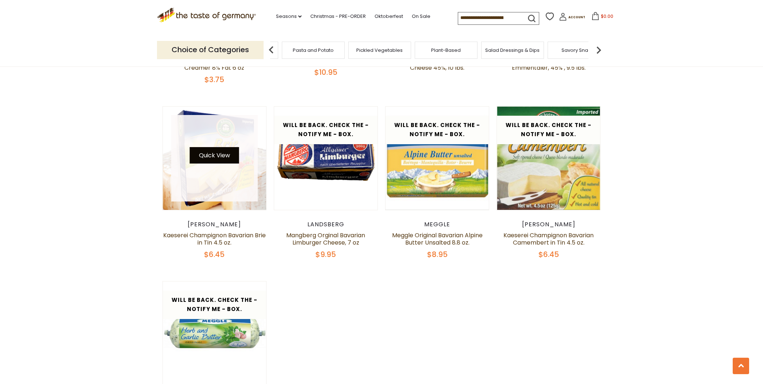
click at [221, 162] on button "Quick View" at bounding box center [214, 155] width 49 height 16
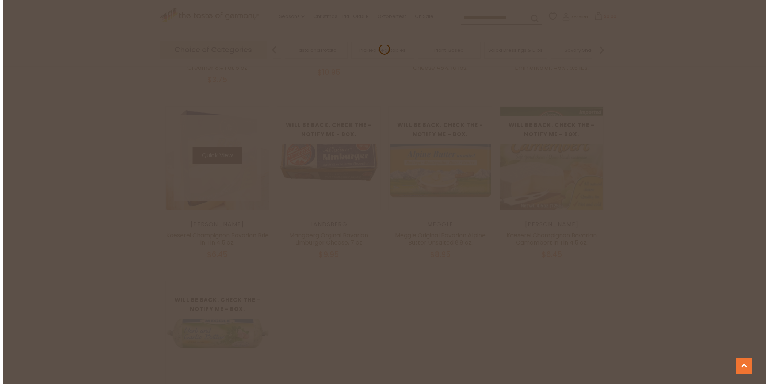
scroll to position [772, 0]
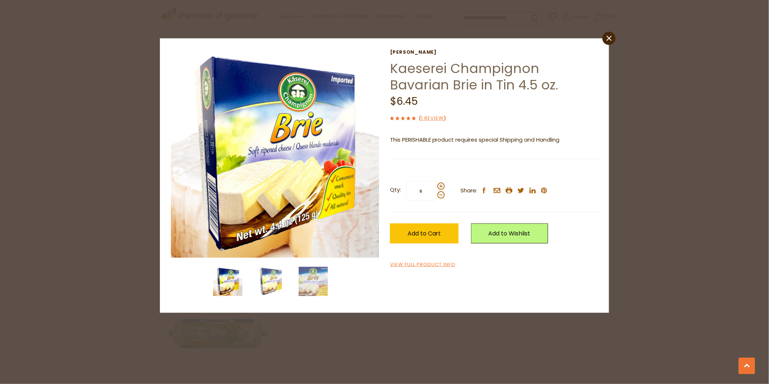
click at [405, 260] on div "Champignon-Hofmeister Kaeserei Champignon Bavarian Brie in Tin 4.5 oz. $6.45 ( …" at bounding box center [494, 159] width 208 height 220
click at [402, 264] on link "View Full Product Info" at bounding box center [422, 265] width 65 height 8
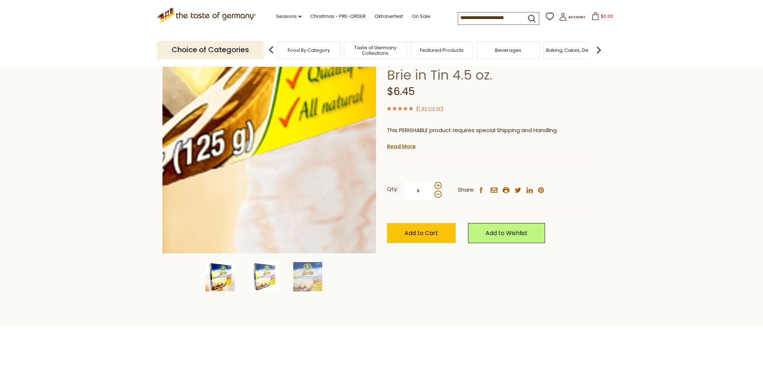
scroll to position [81, 0]
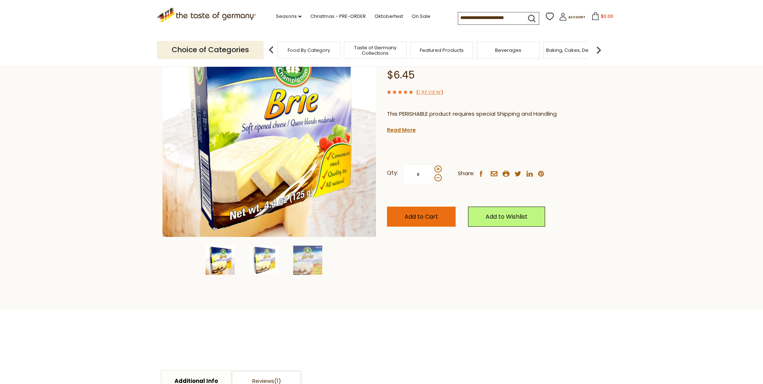
click at [416, 213] on span "Add to Cart" at bounding box center [421, 216] width 34 height 8
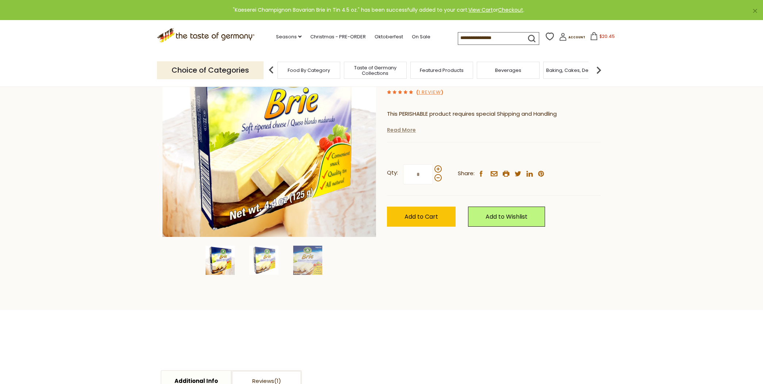
click at [400, 129] on link "Read More" at bounding box center [401, 129] width 29 height 7
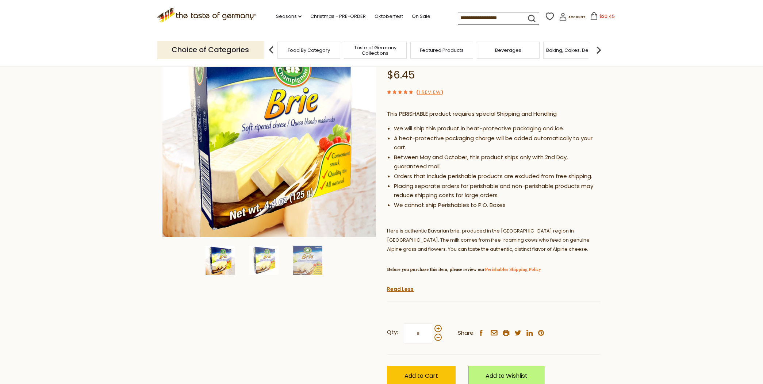
scroll to position [122, 0]
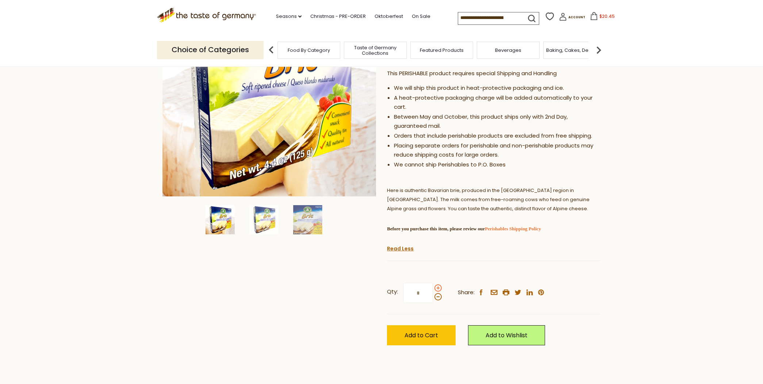
click at [436, 284] on span at bounding box center [437, 287] width 7 height 7
click at [433, 284] on input "*" at bounding box center [418, 293] width 30 height 20
click at [437, 296] on span at bounding box center [437, 296] width 7 height 7
click at [433, 296] on input "*" at bounding box center [418, 293] width 30 height 20
type input "*"
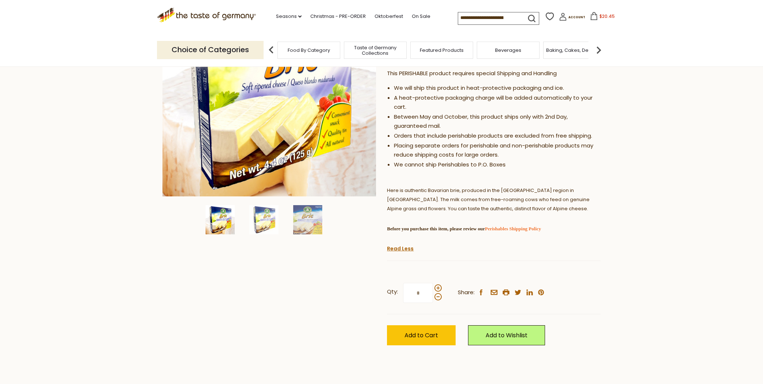
scroll to position [162, 0]
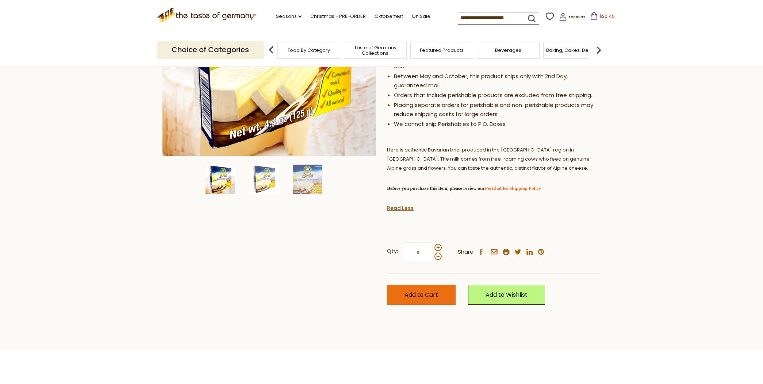
click at [427, 290] on span "Add to Cart" at bounding box center [421, 294] width 34 height 8
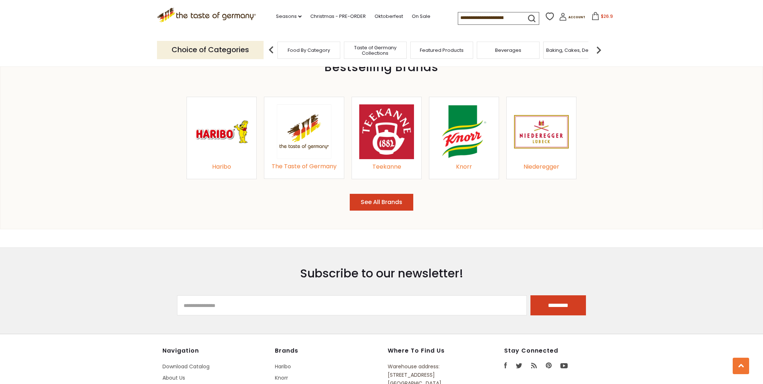
scroll to position [851, 0]
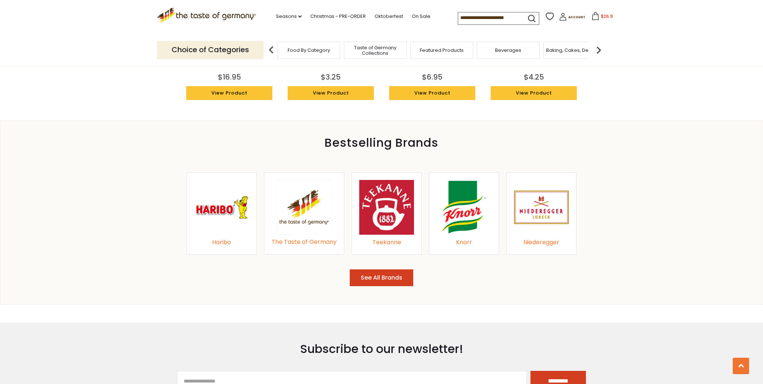
click at [591, 17] on icon at bounding box center [595, 16] width 8 height 8
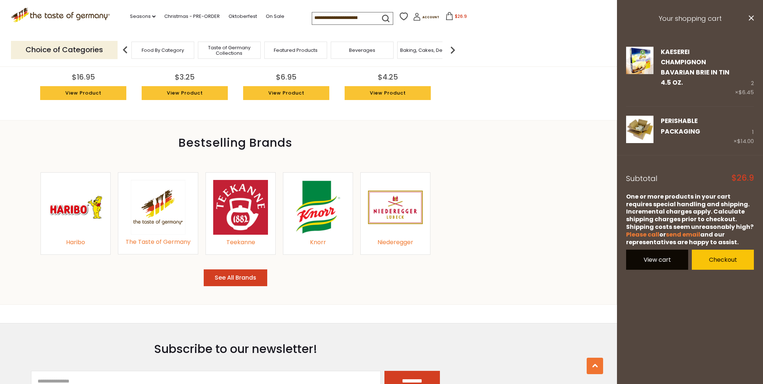
click at [657, 250] on link "View cart" at bounding box center [657, 260] width 62 height 20
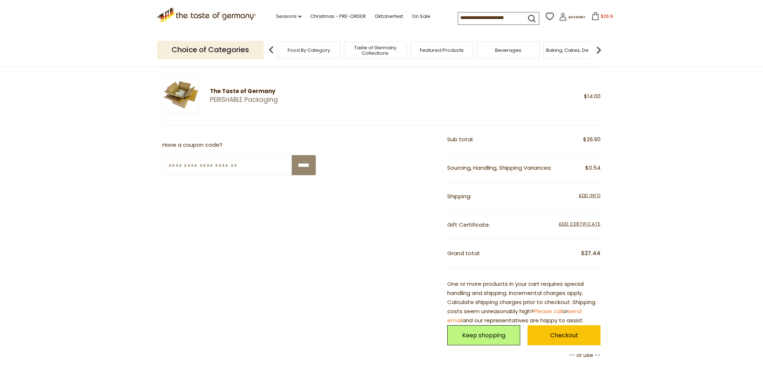
scroll to position [162, 0]
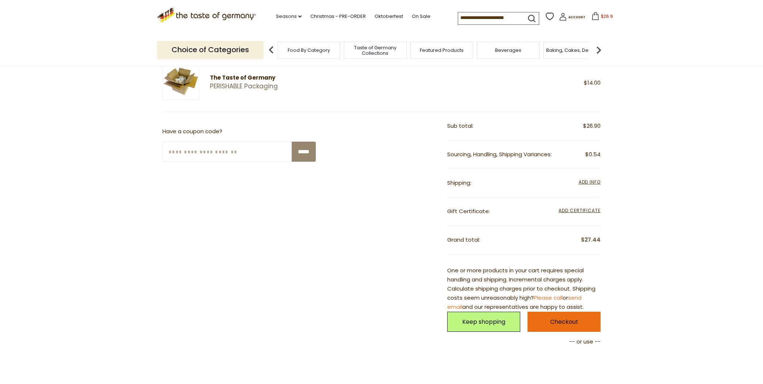
click at [557, 322] on link "Checkout" at bounding box center [563, 322] width 73 height 20
